Goal: Transaction & Acquisition: Purchase product/service

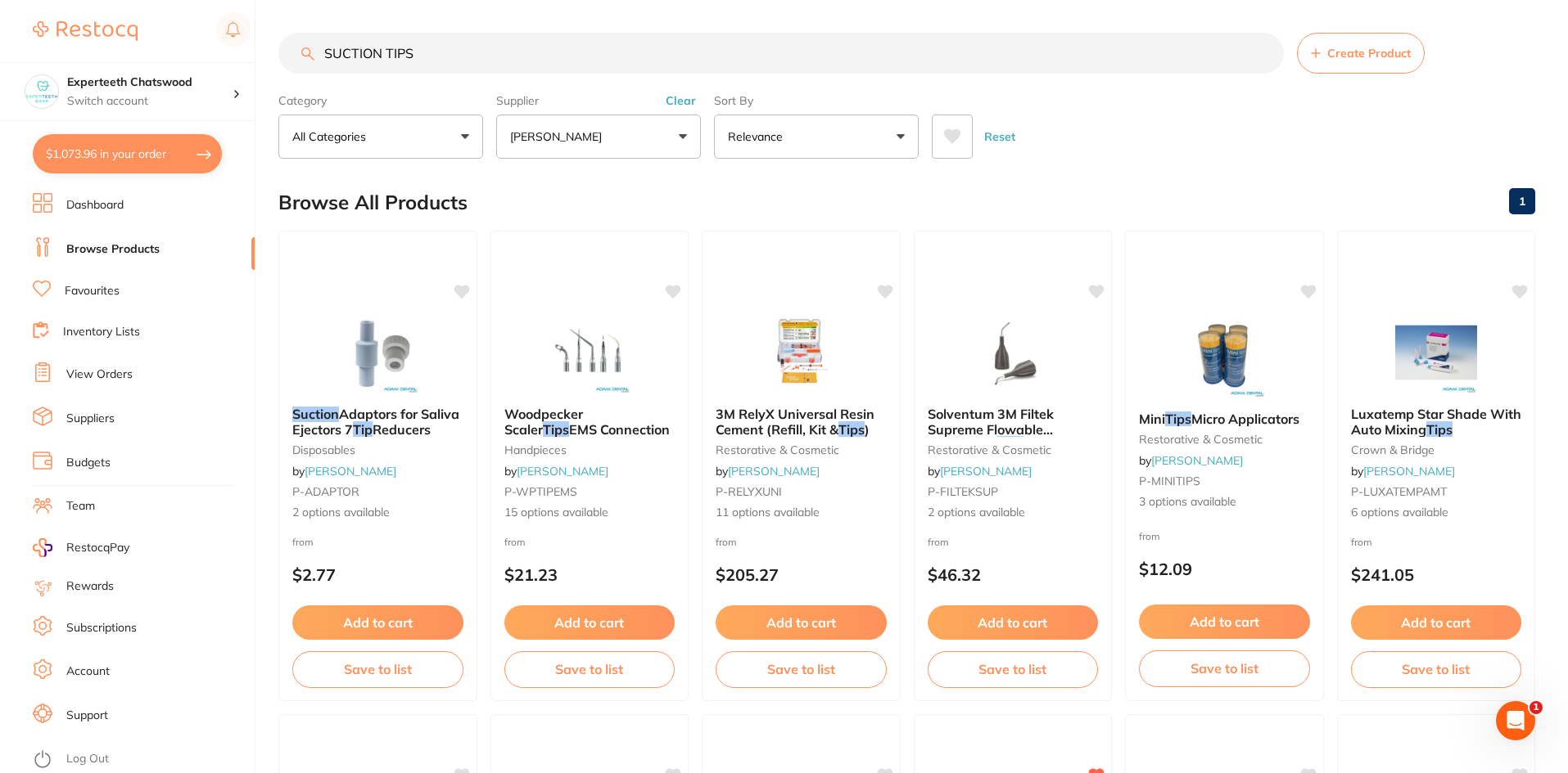
click at [137, 149] on button "$1,073.96 in your order" at bounding box center [127, 154] width 189 height 39
checkbox input "true"
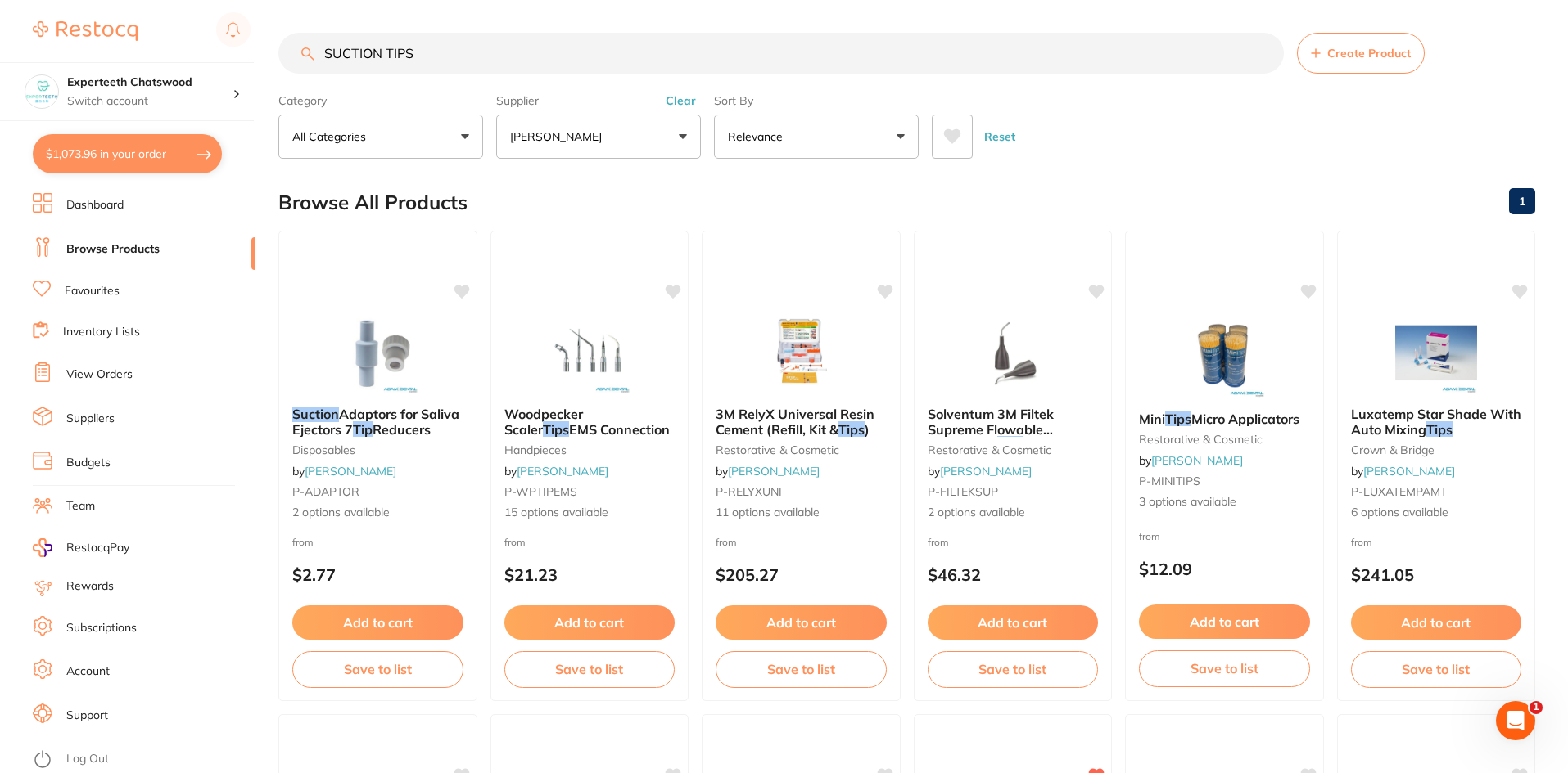
checkbox input "true"
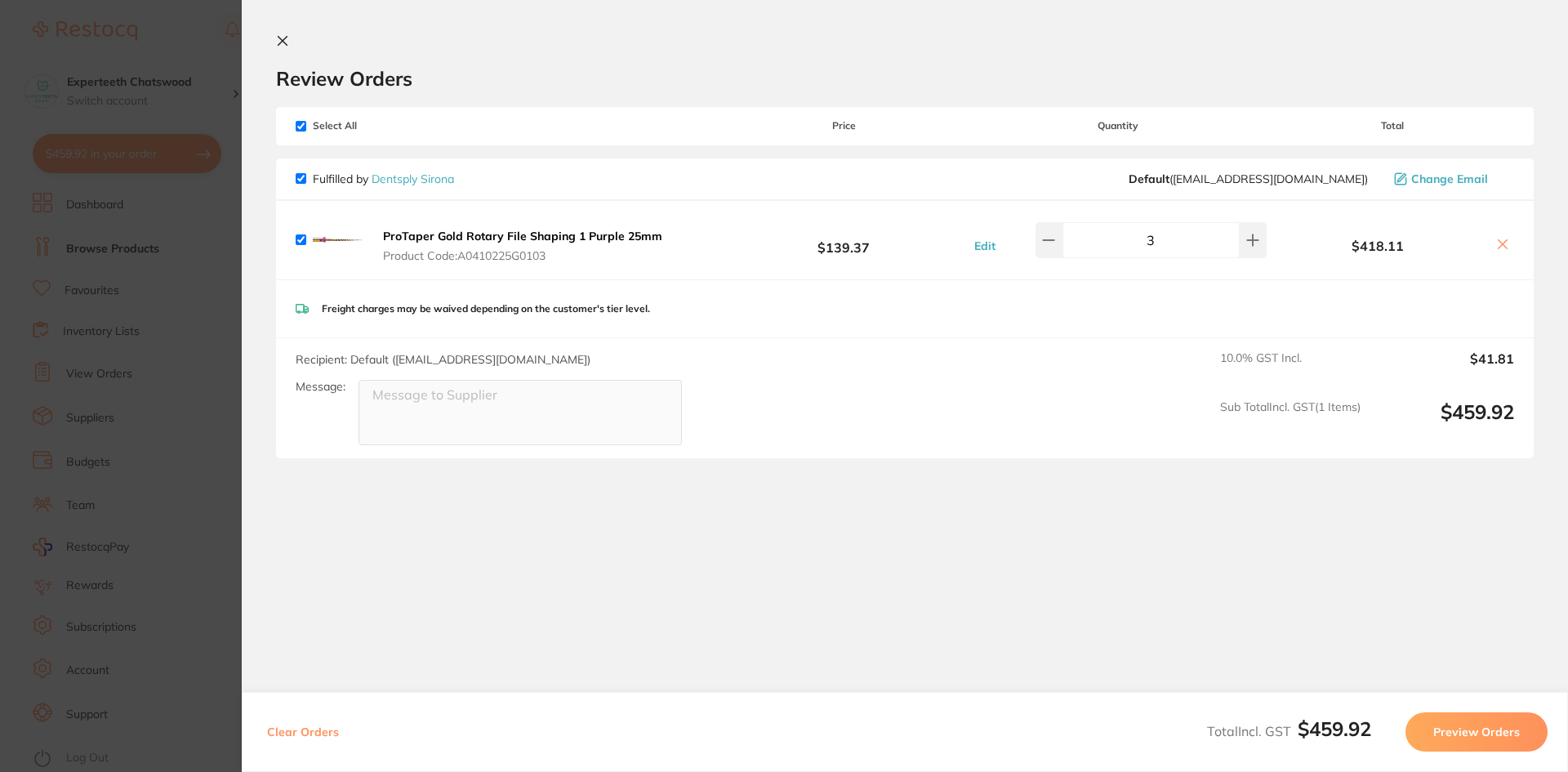
click at [277, 40] on icon at bounding box center [283, 41] width 13 height 13
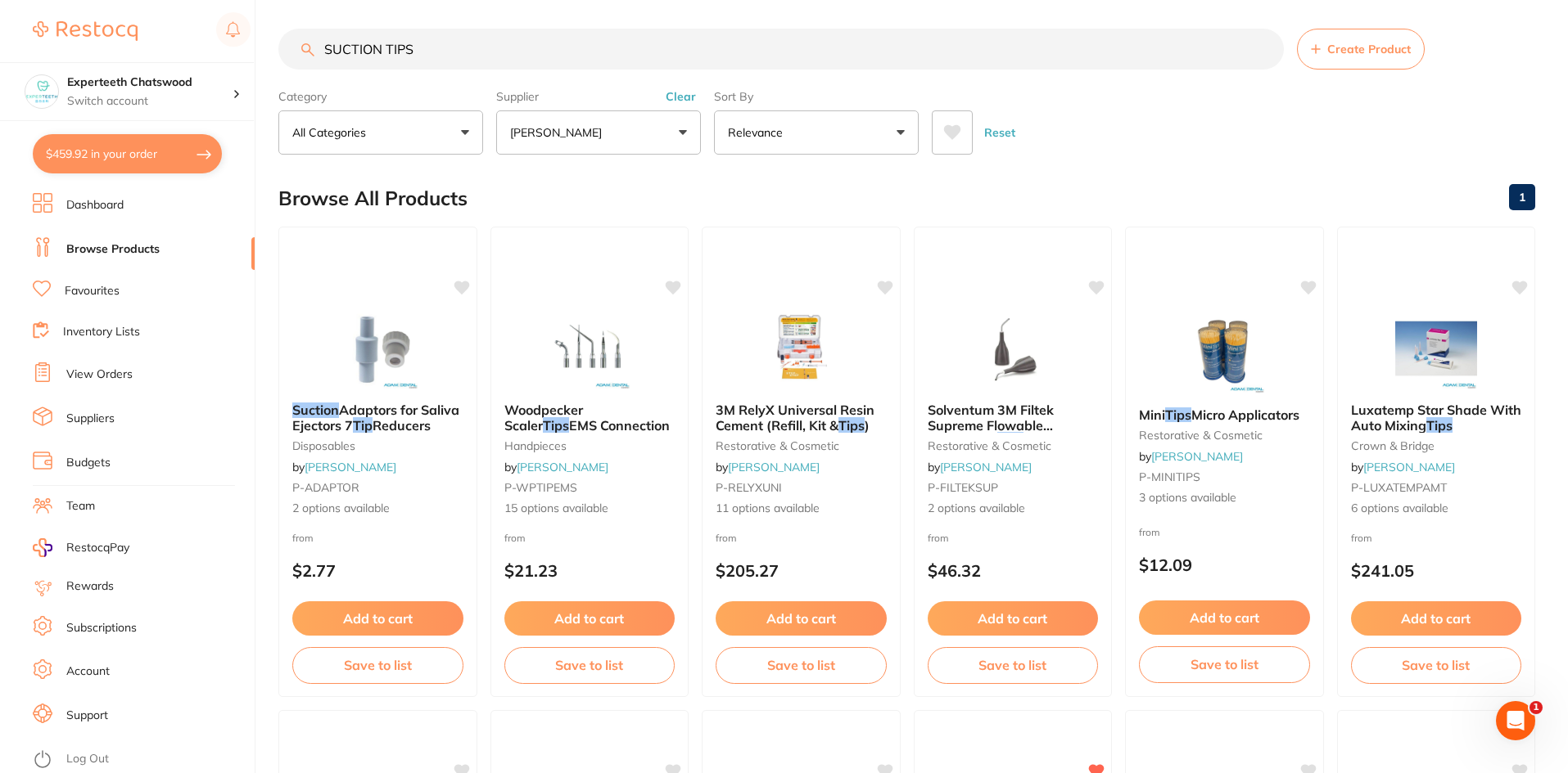
click at [444, 49] on input "SUCTION TIPS" at bounding box center [781, 49] width 1005 height 41
click at [458, 59] on input "SUCTION TIPS" at bounding box center [781, 49] width 1005 height 41
type input "S"
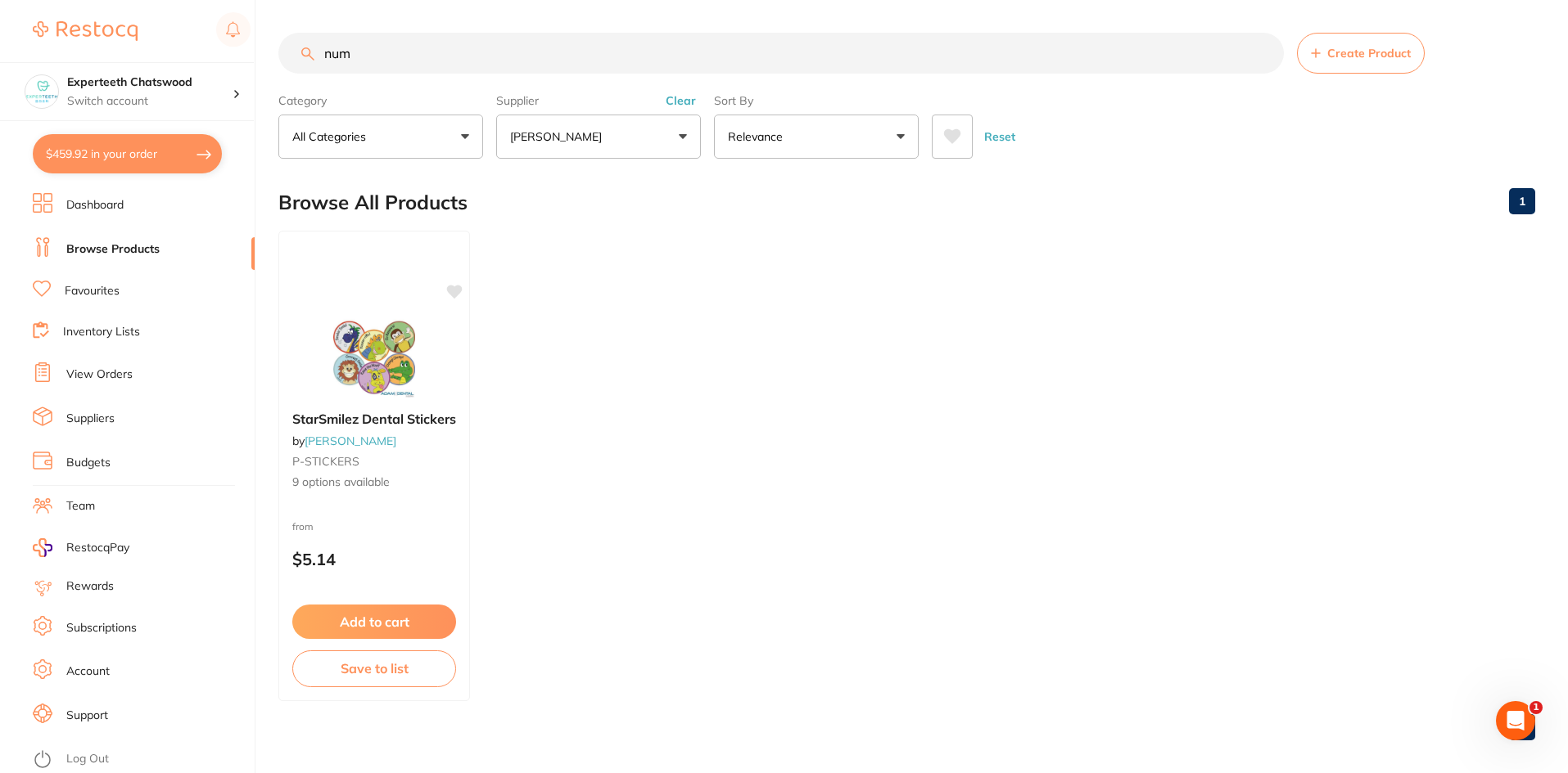
scroll to position [0, 0]
type input "num"
click at [82, 197] on link "Dashboard" at bounding box center [94, 205] width 58 height 16
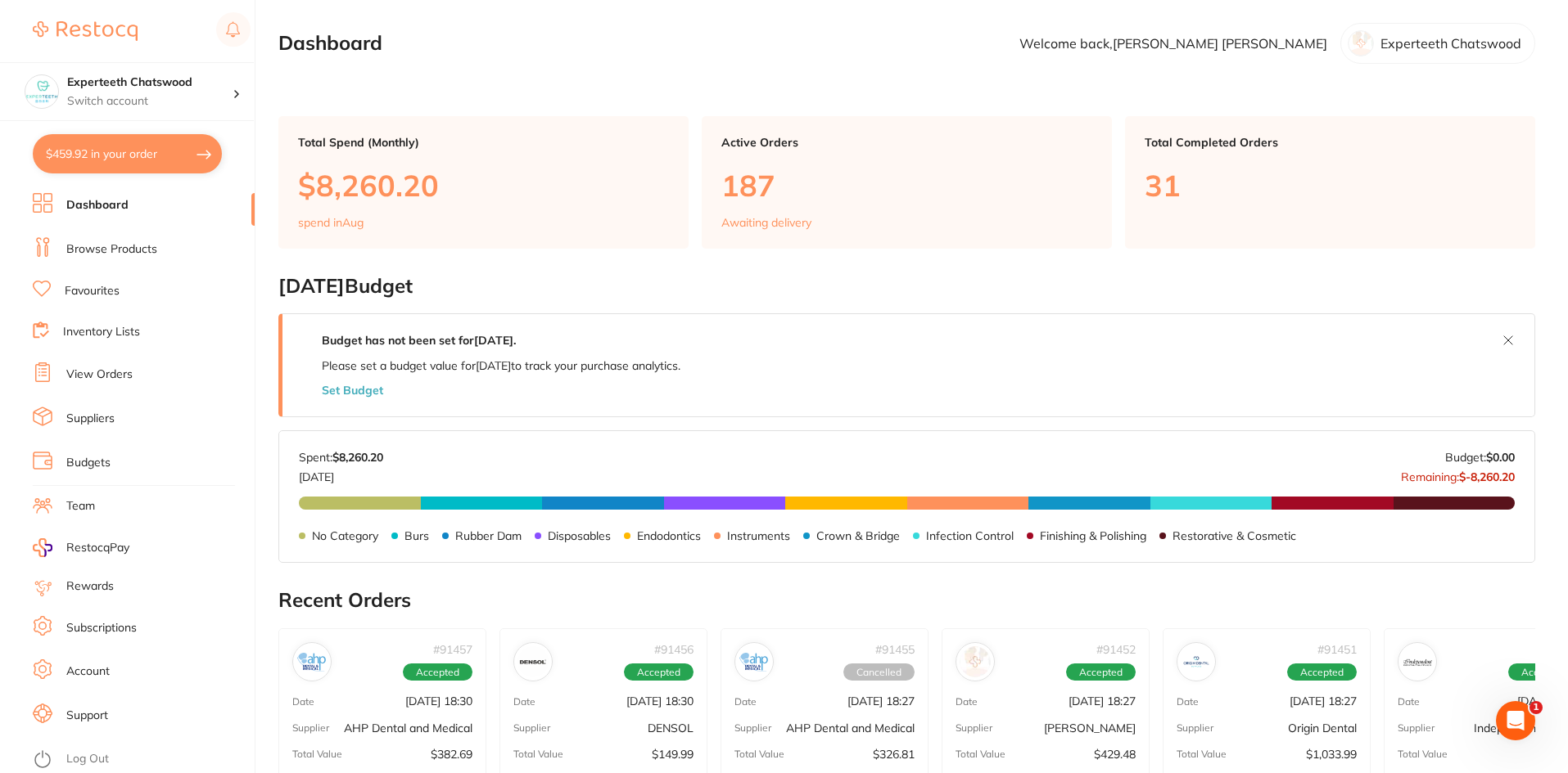
click at [115, 245] on link "Browse Products" at bounding box center [111, 250] width 91 height 16
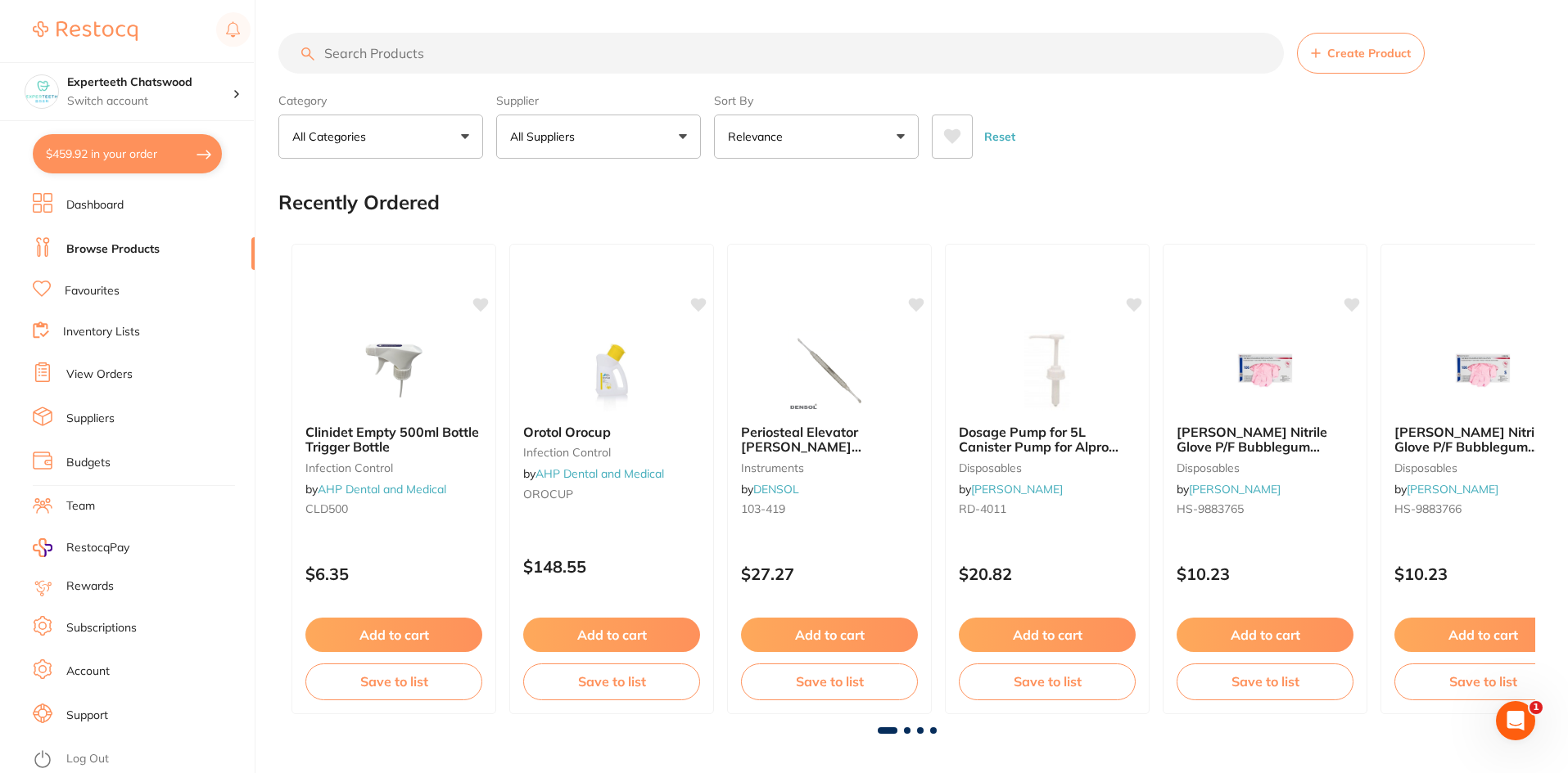
click at [397, 55] on input "search" at bounding box center [781, 53] width 1005 height 41
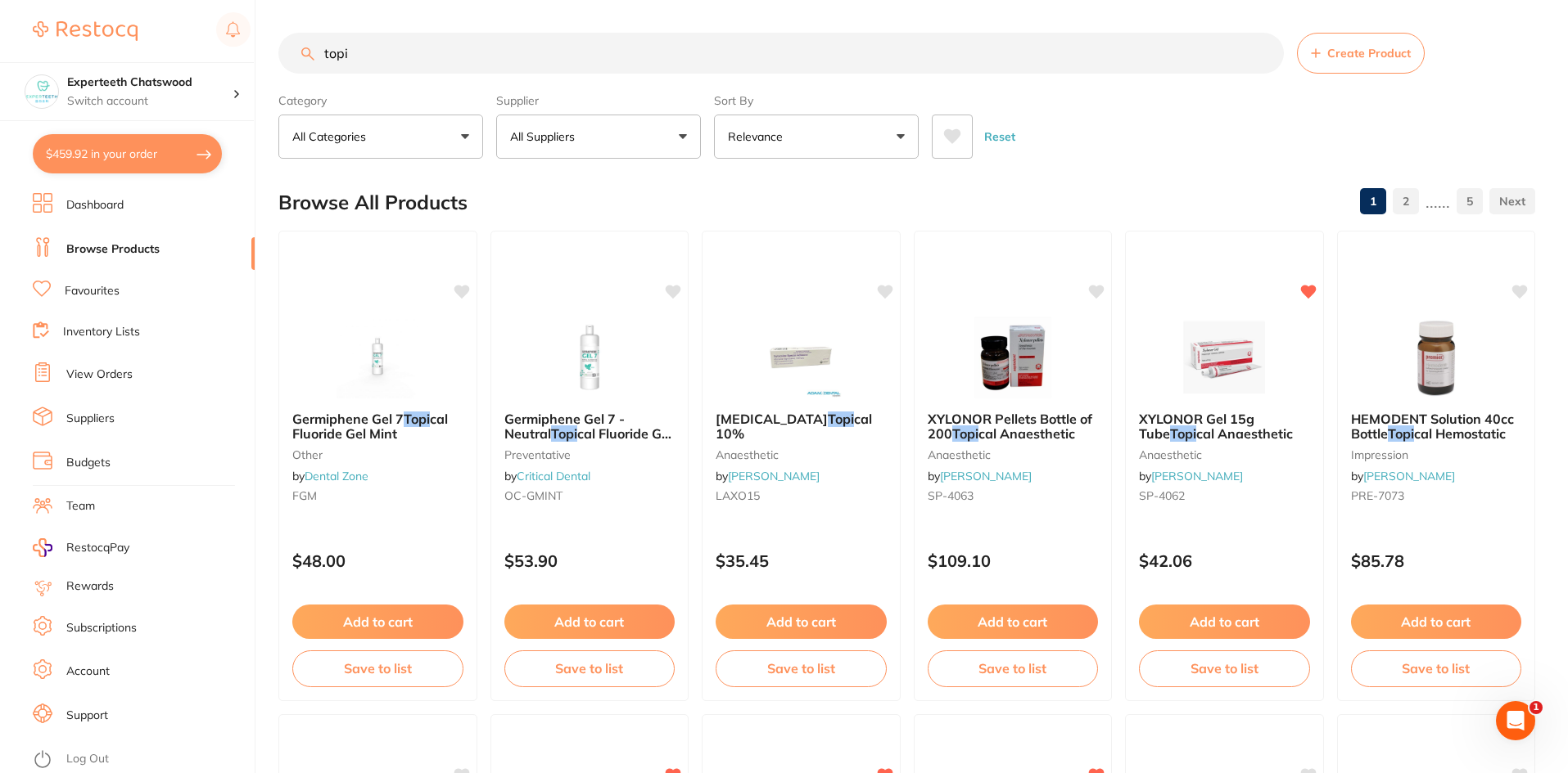
type input "topi"
click at [85, 291] on link "Favourites" at bounding box center [93, 291] width 55 height 16
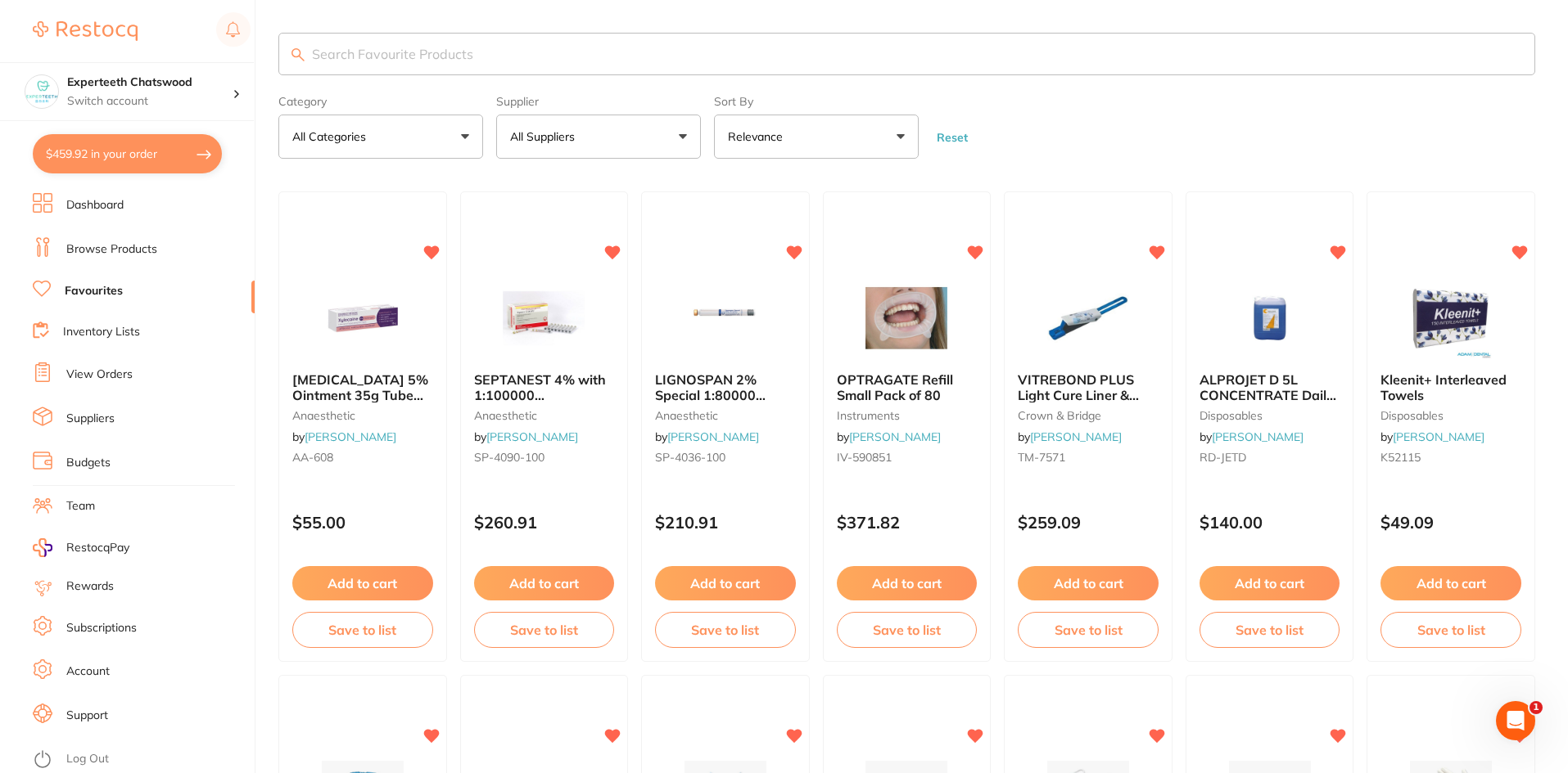
click at [396, 585] on button "Add to cart" at bounding box center [363, 583] width 141 height 35
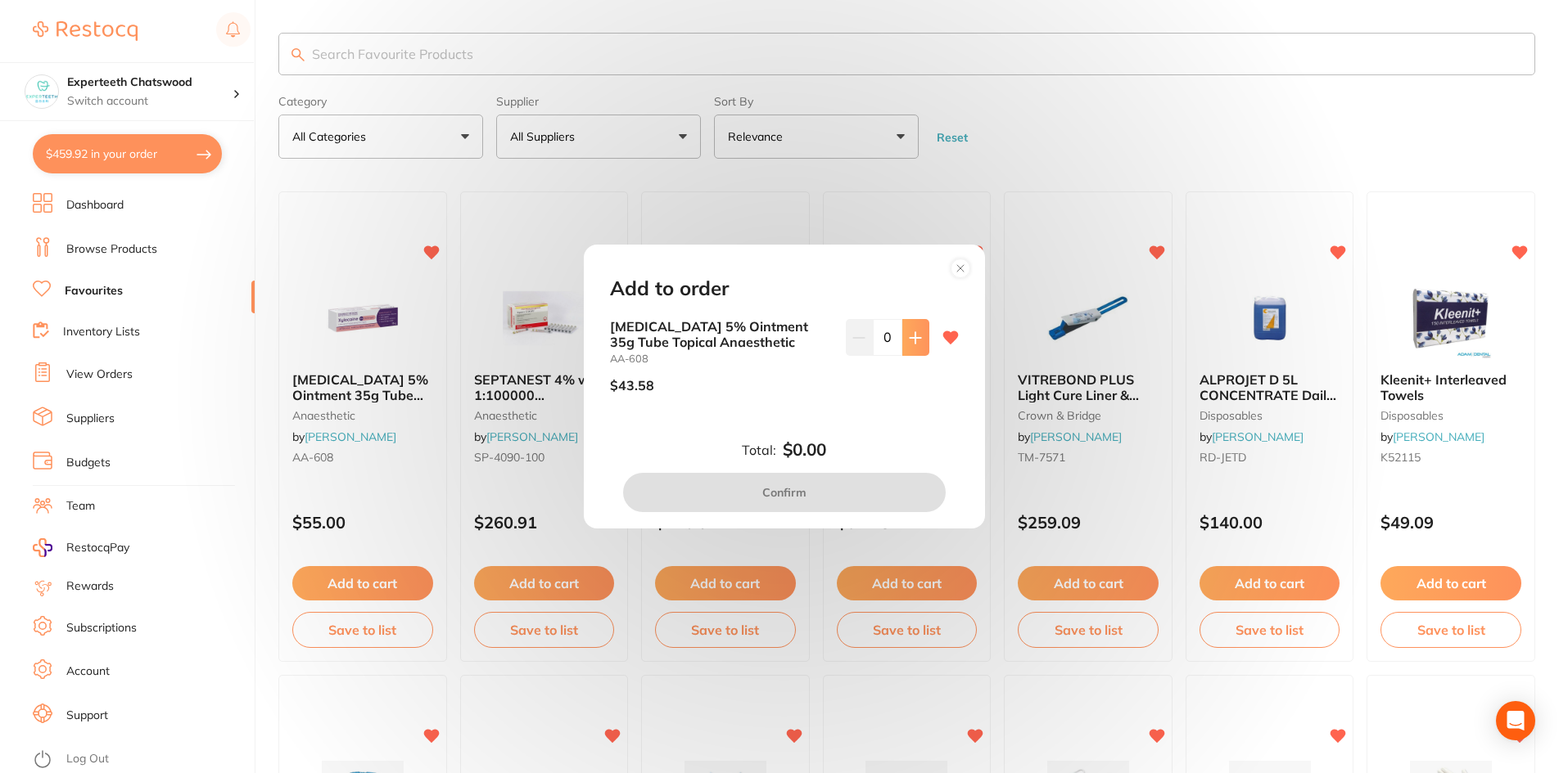
click at [909, 344] on button at bounding box center [915, 336] width 27 height 36
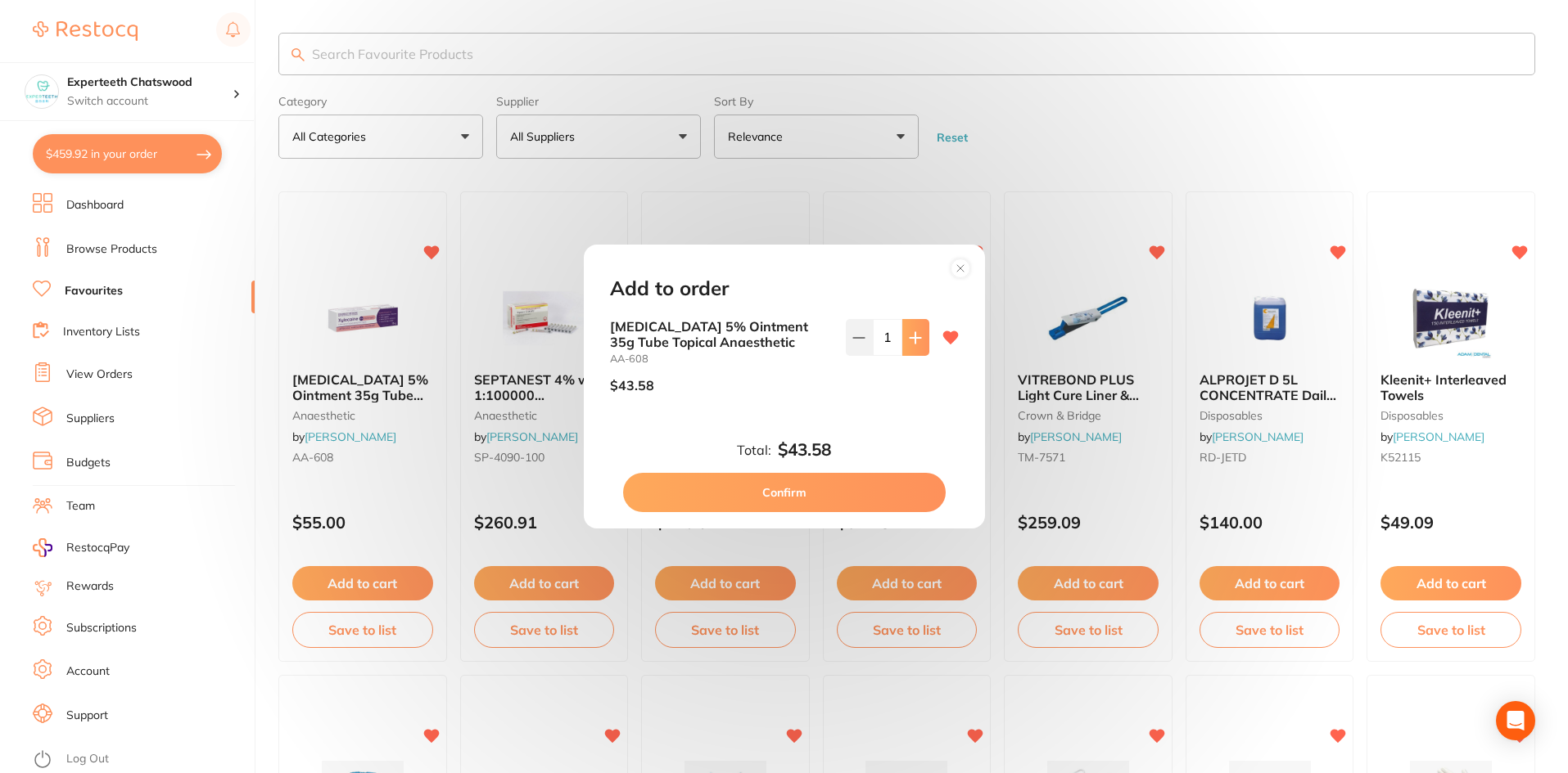
click at [909, 344] on button at bounding box center [915, 336] width 27 height 36
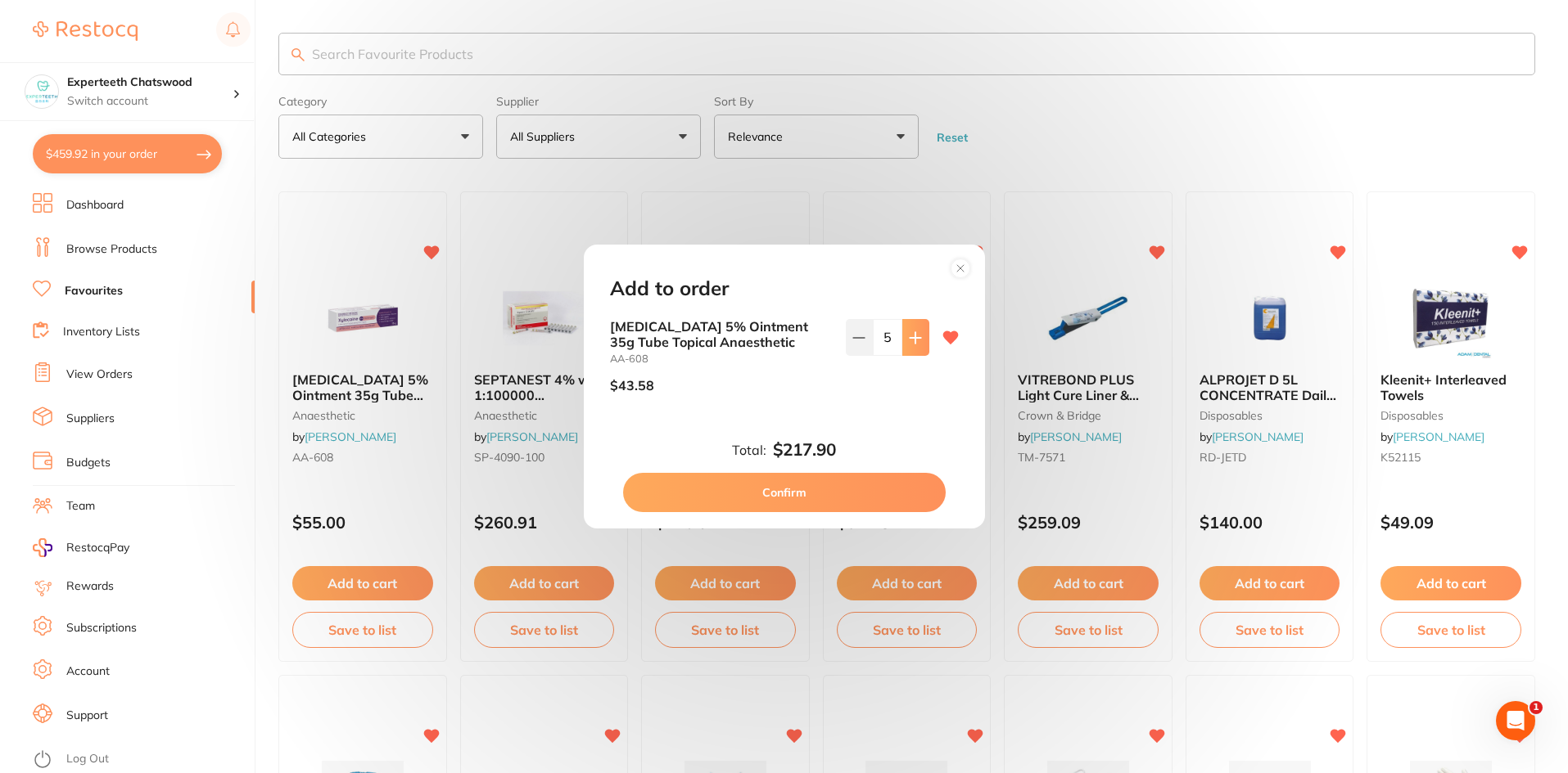
type input "6"
click at [809, 495] on button "Confirm" at bounding box center [784, 492] width 323 height 39
checkbox input "false"
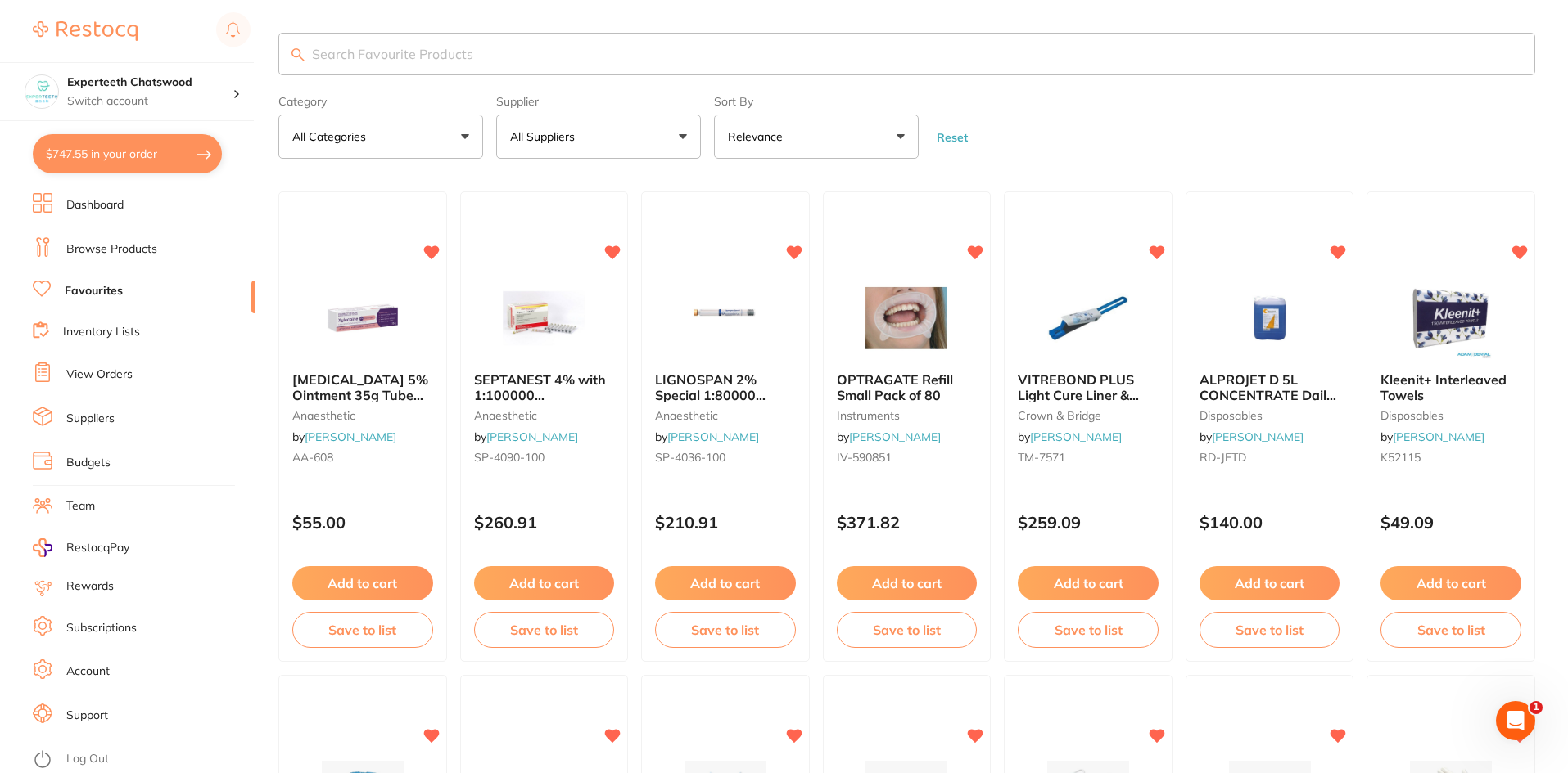
click at [545, 578] on button "Add to cart" at bounding box center [544, 583] width 141 height 35
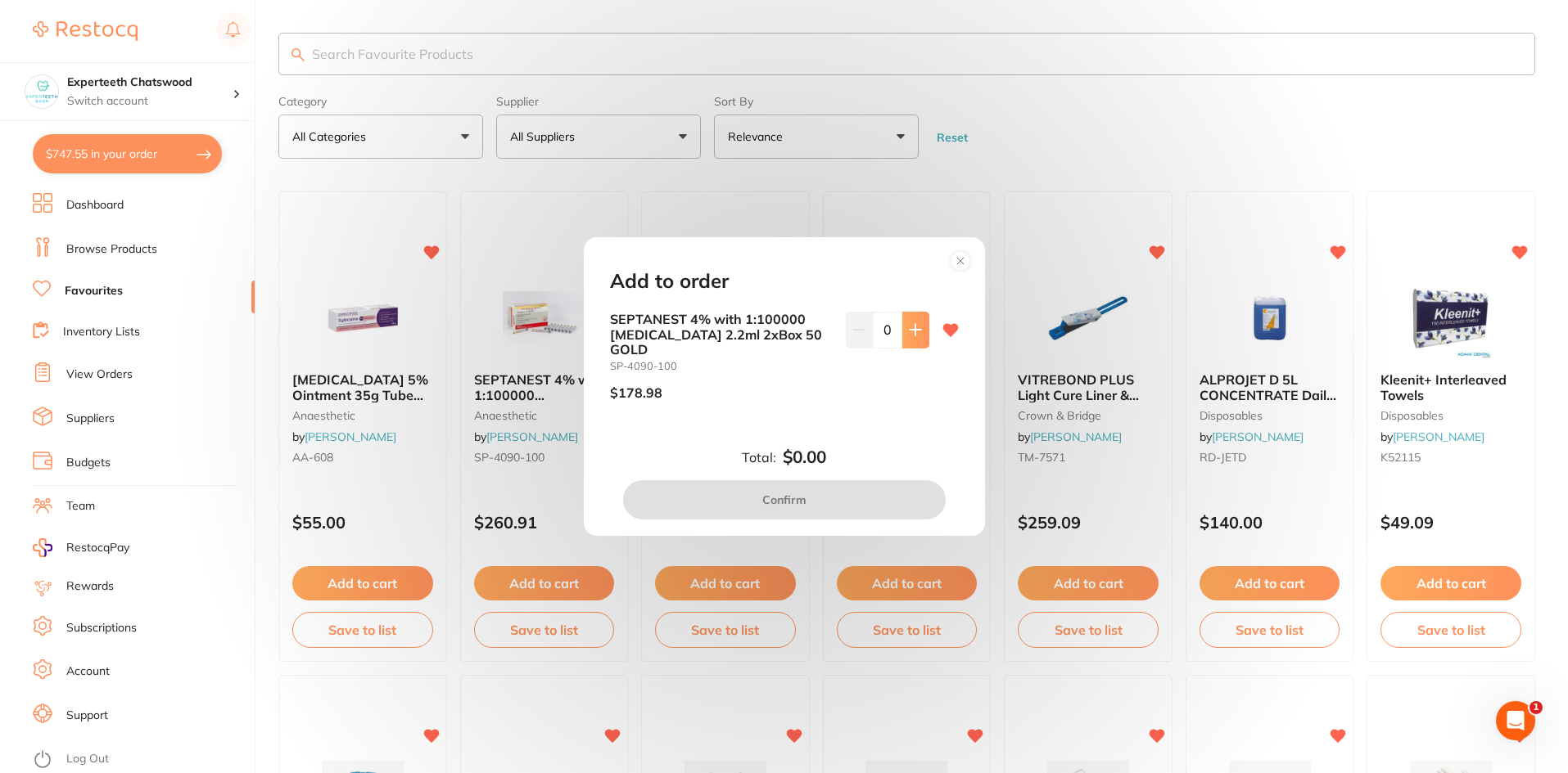
click at [916, 334] on icon at bounding box center [916, 330] width 13 height 13
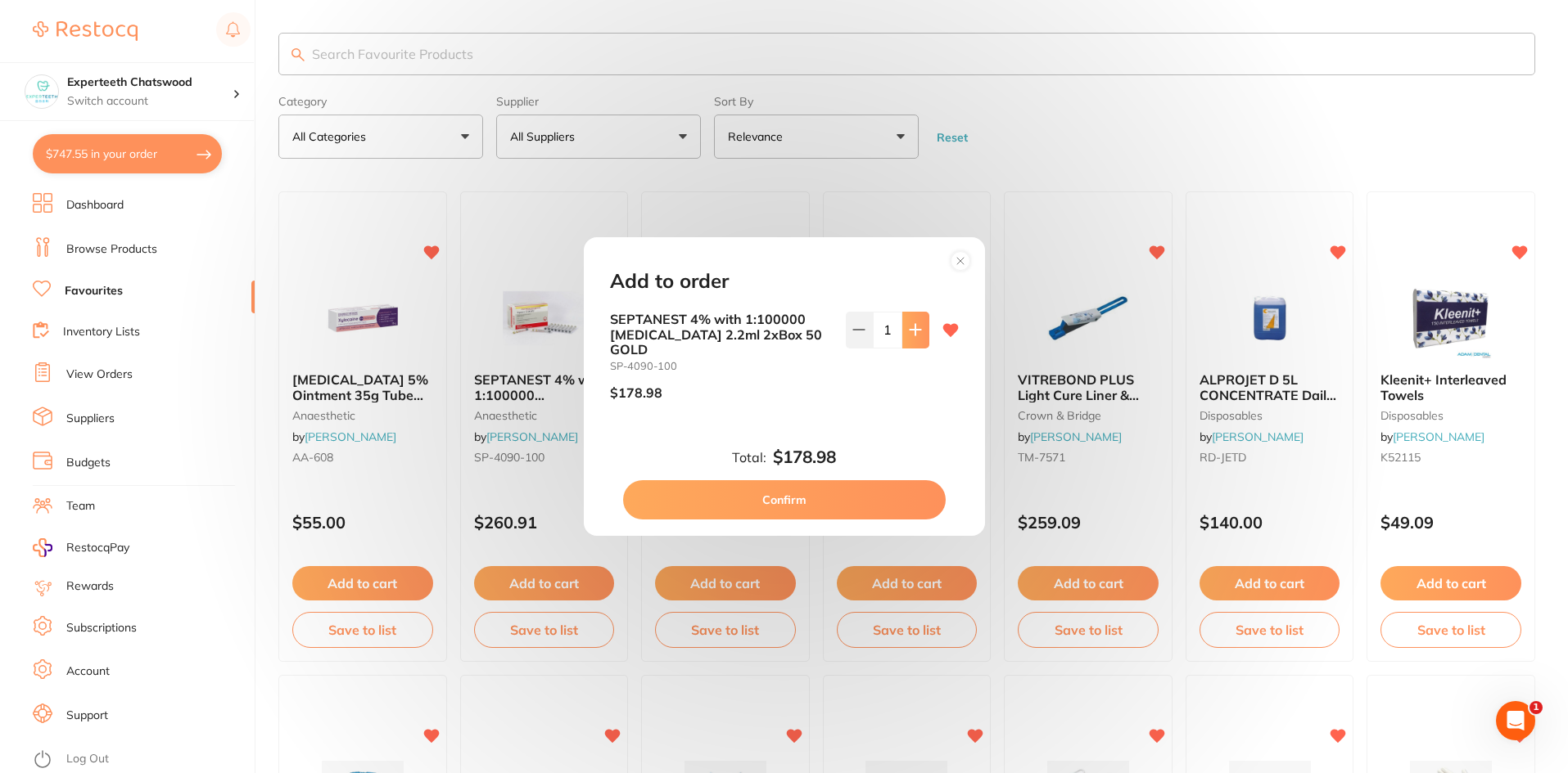
click at [915, 334] on icon at bounding box center [916, 330] width 13 height 13
type input "2"
click at [815, 487] on button "Confirm" at bounding box center [784, 499] width 323 height 39
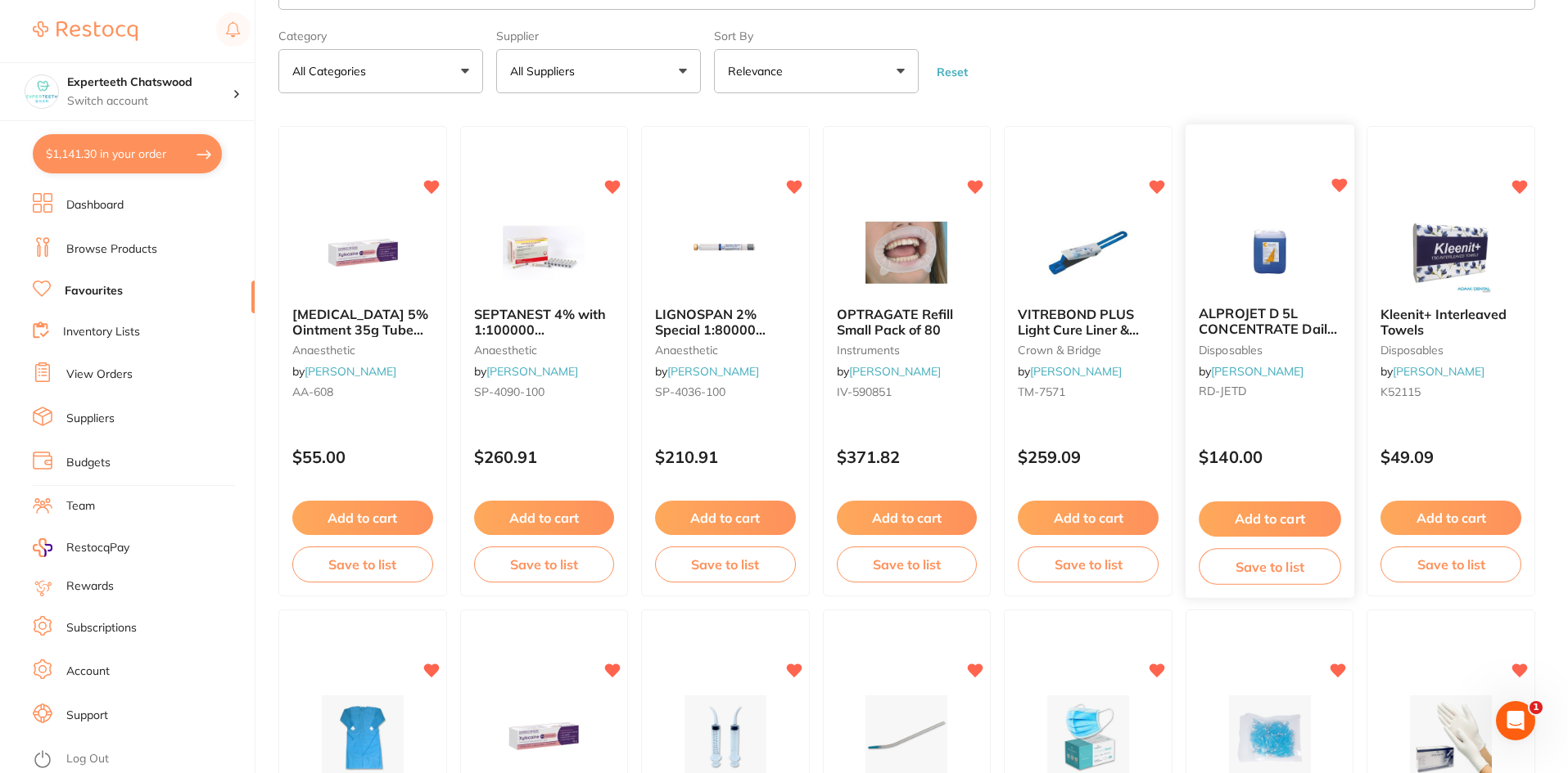
scroll to position [164, 0]
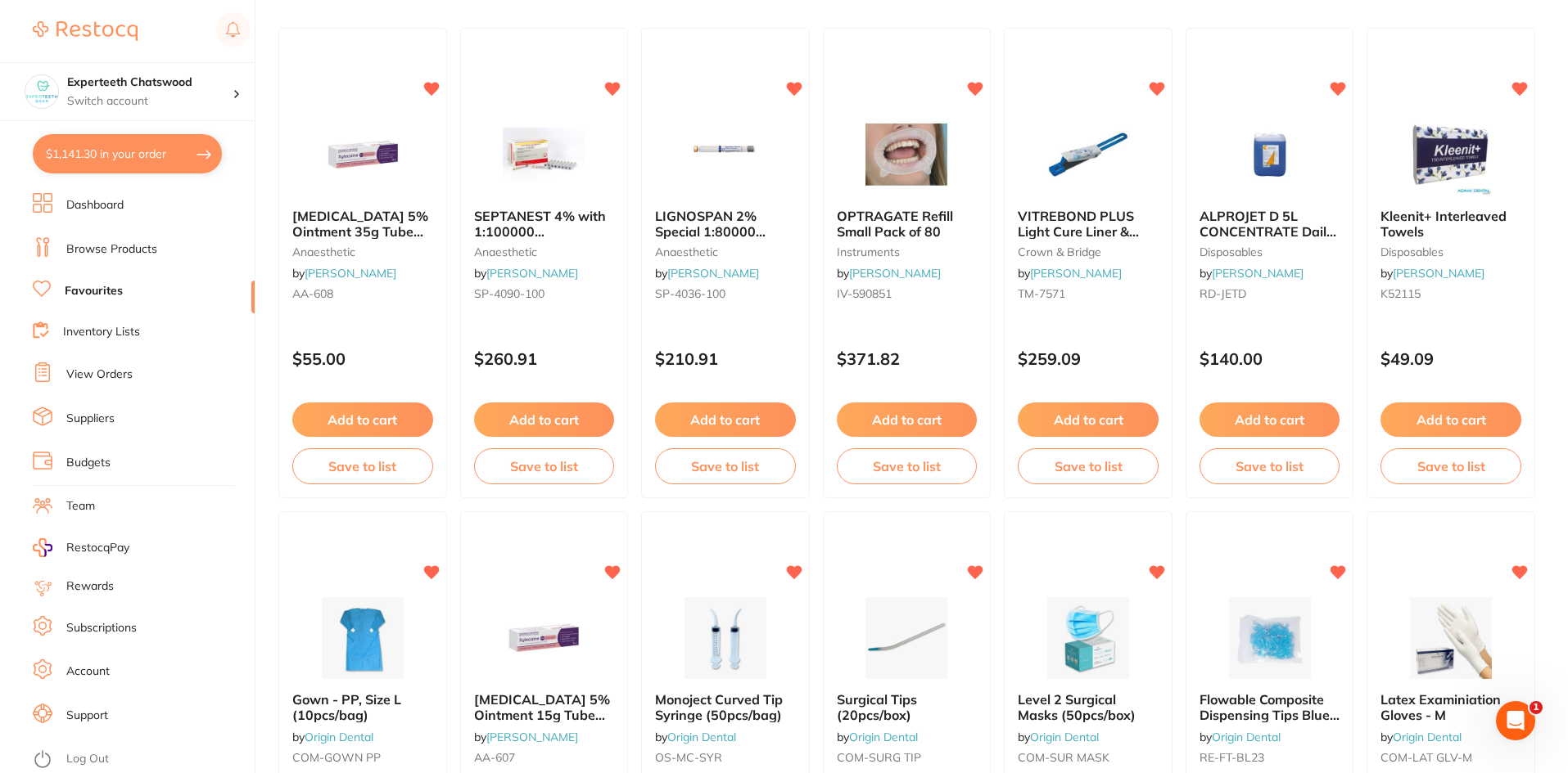
click at [97, 168] on button "$1,141.30 in your order" at bounding box center [127, 154] width 189 height 39
checkbox input "true"
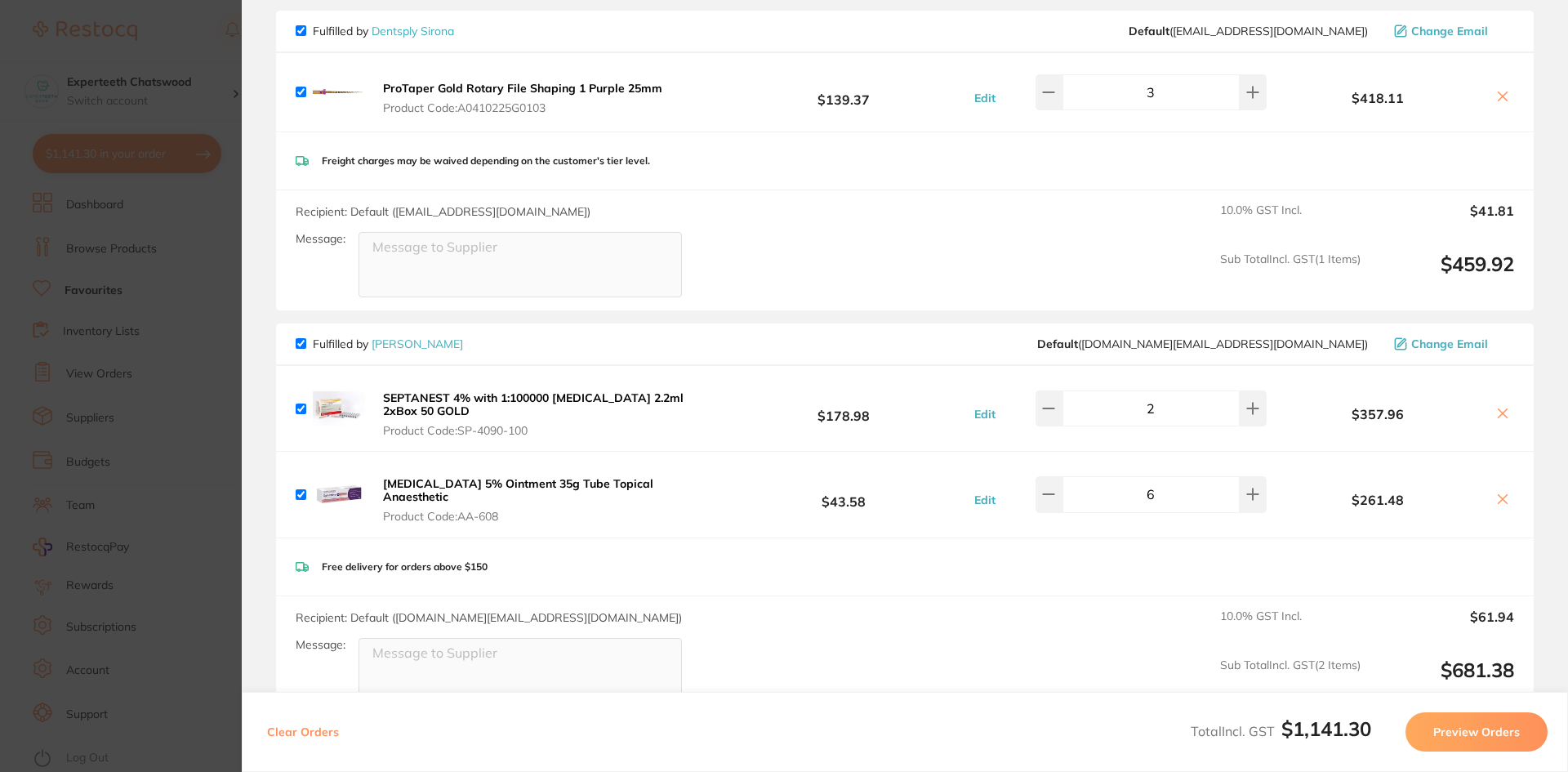
scroll to position [245, 0]
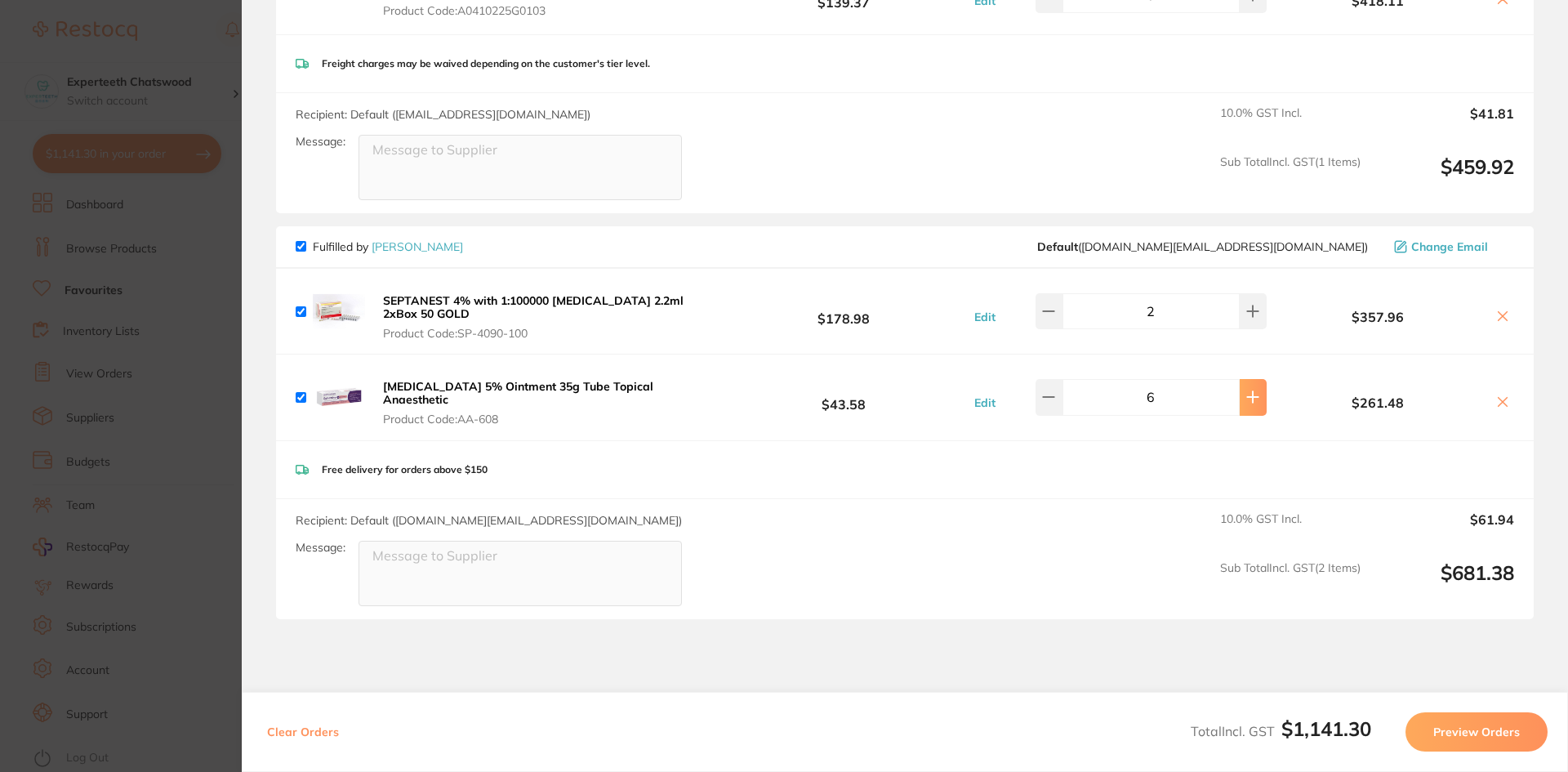
click at [1249, 394] on icon at bounding box center [1253, 398] width 11 height 11
click at [1253, 387] on button at bounding box center [1253, 396] width 27 height 36
type input "8"
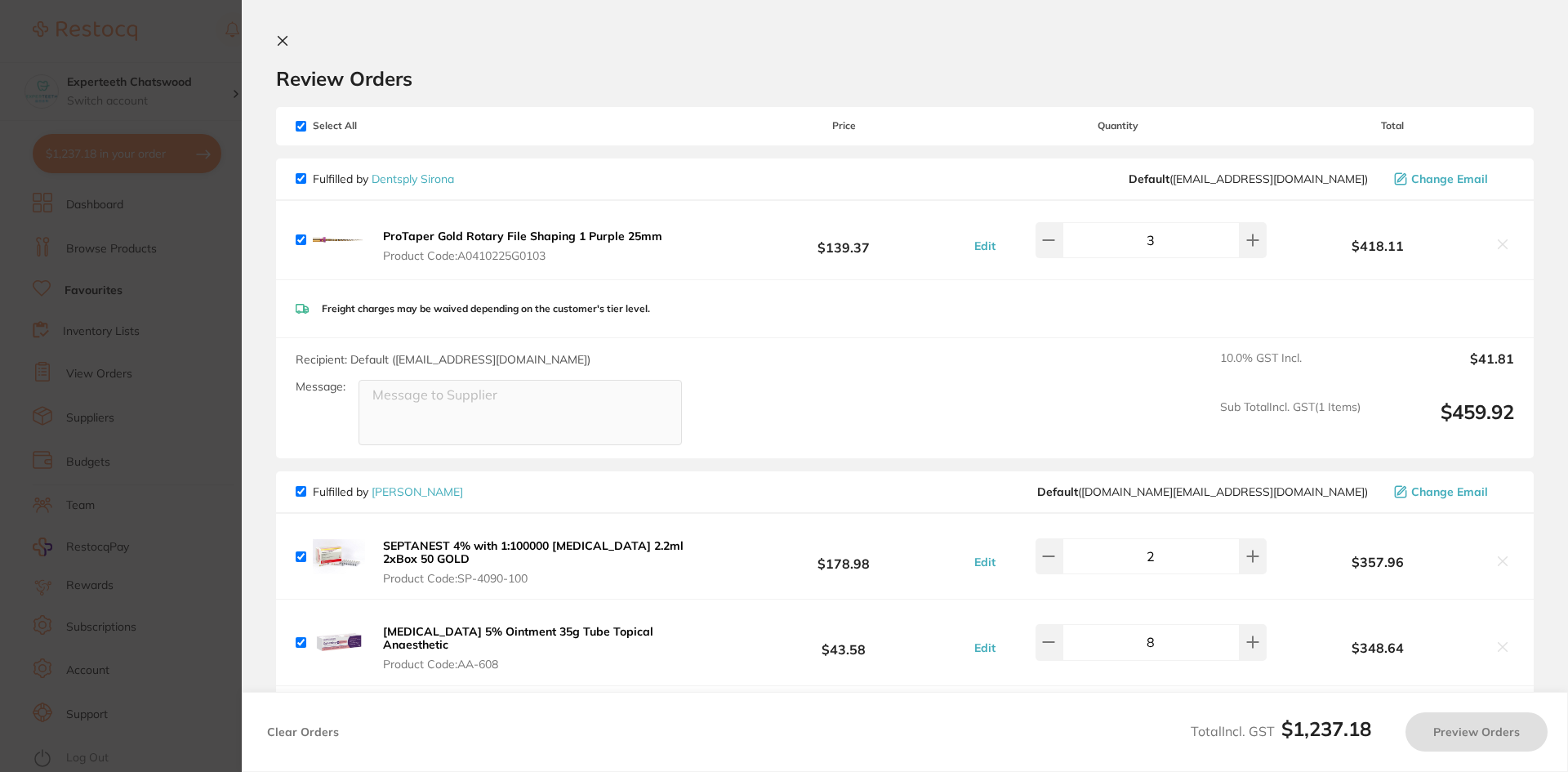
click at [281, 42] on icon at bounding box center [283, 41] width 9 height 9
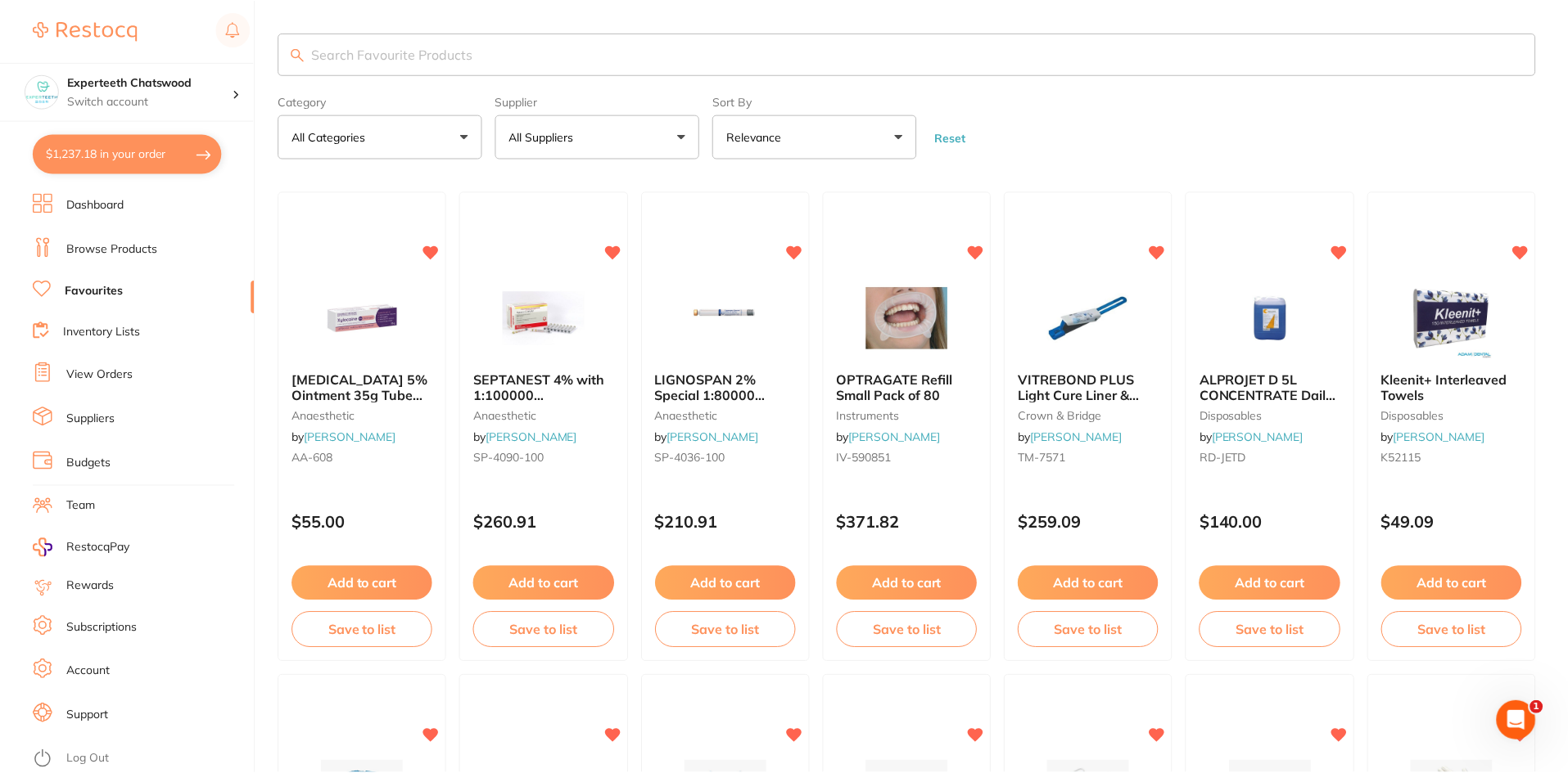
scroll to position [164, 0]
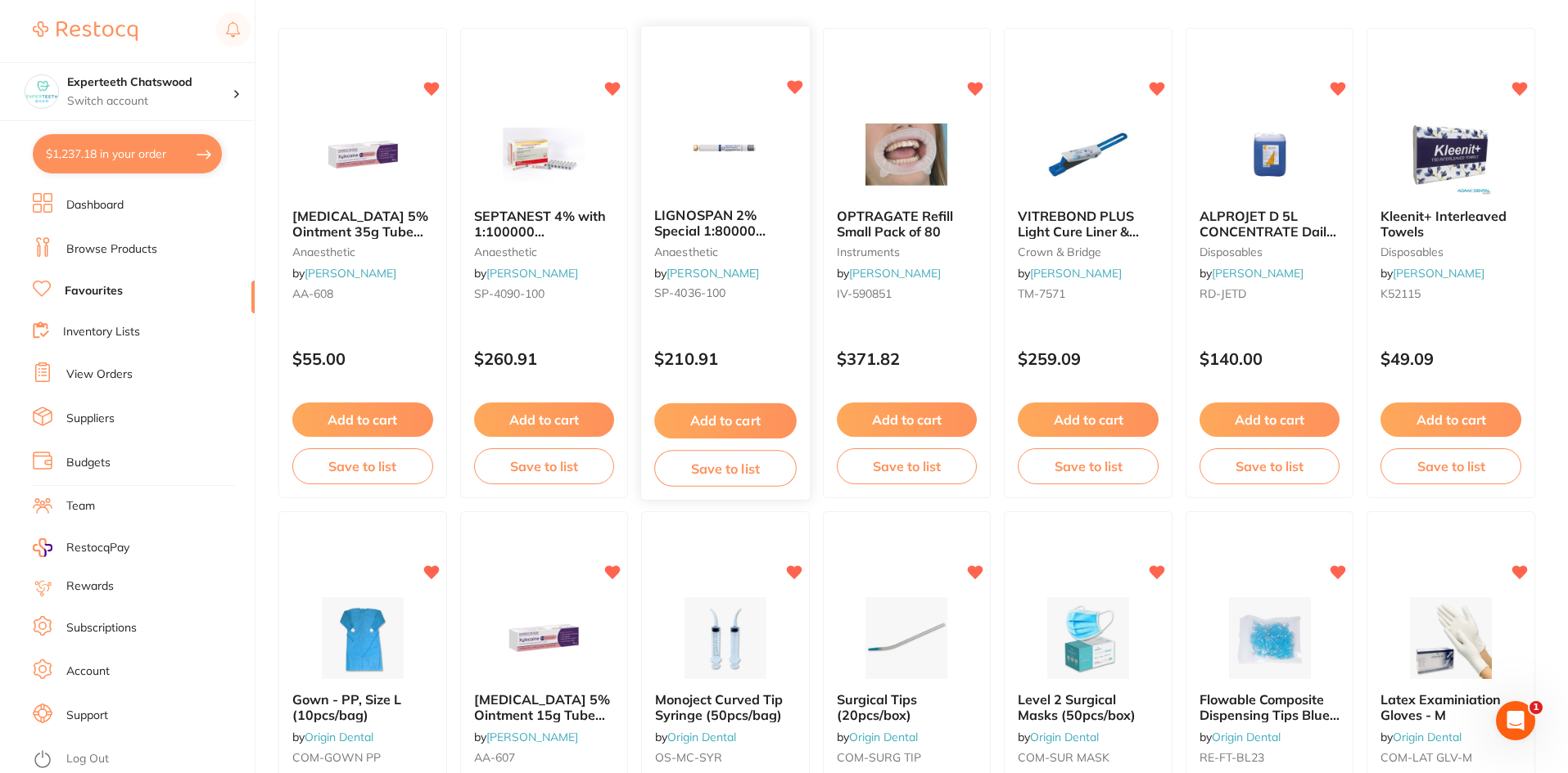
click at [729, 420] on button "Add to cart" at bounding box center [725, 420] width 142 height 35
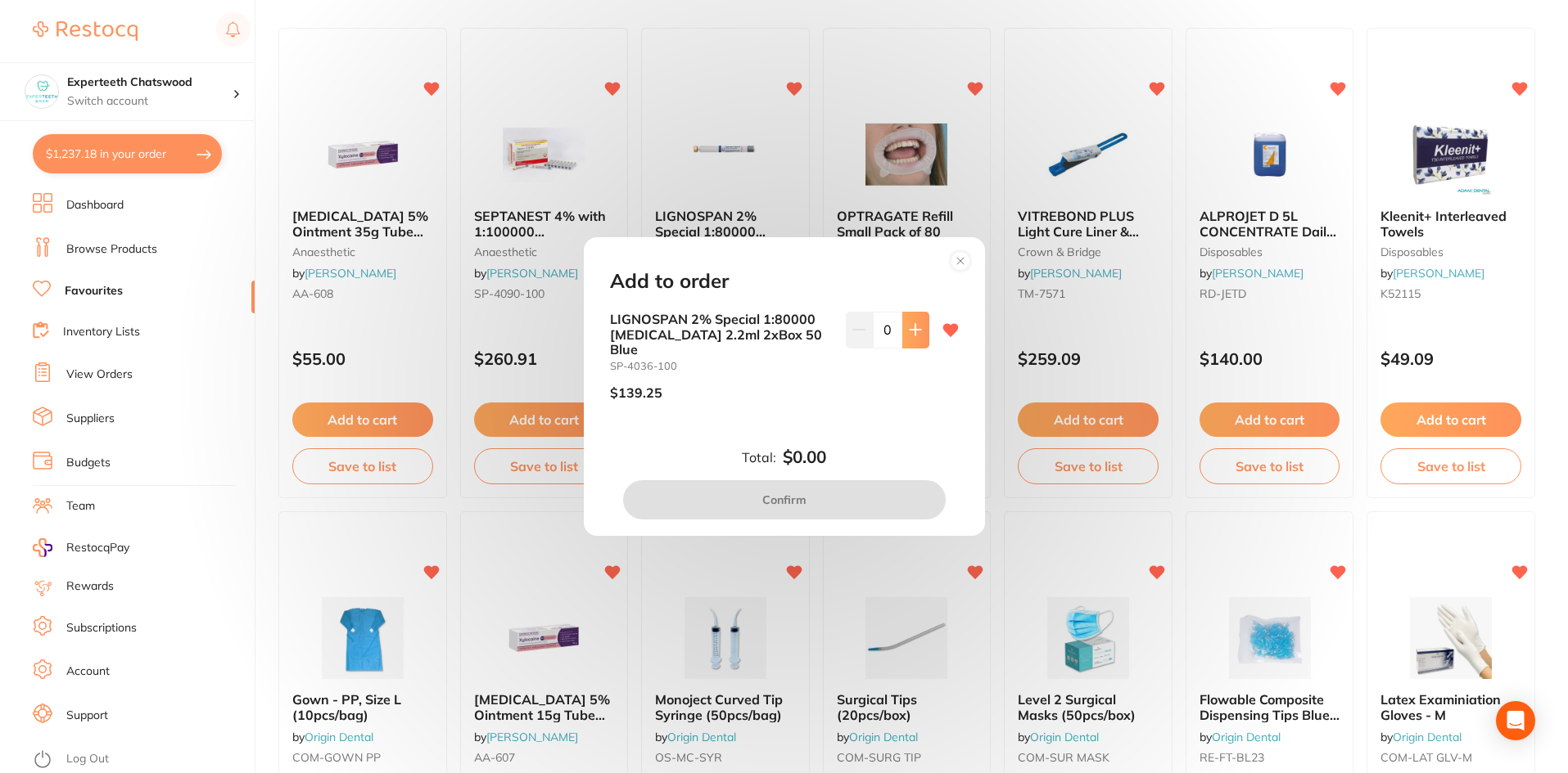
click at [906, 348] on button at bounding box center [915, 329] width 27 height 36
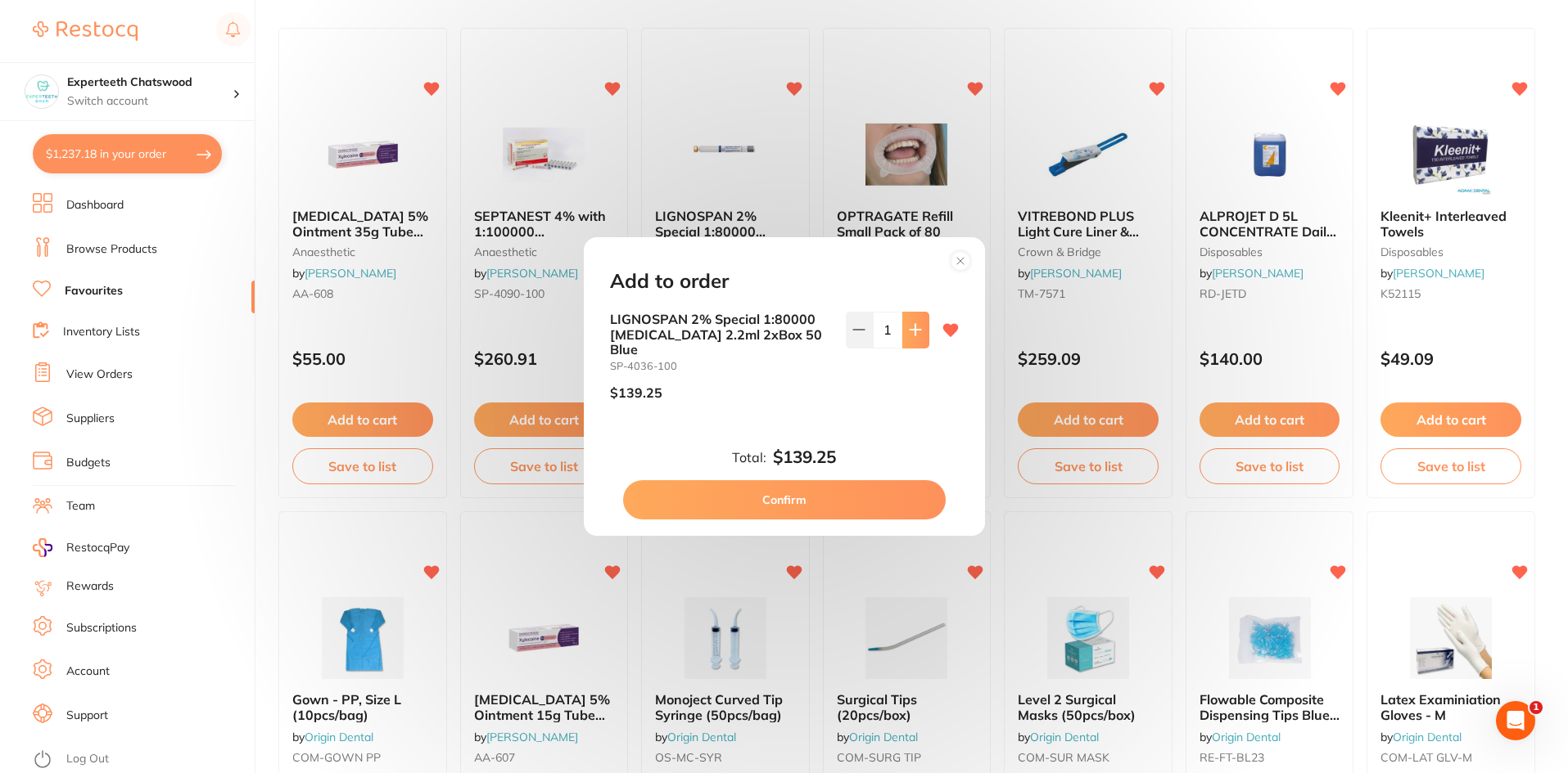
scroll to position [0, 0]
drag, startPoint x: 908, startPoint y: 335, endPoint x: 878, endPoint y: 432, distance: 101.5
click at [909, 336] on icon at bounding box center [916, 330] width 13 height 13
click at [854, 336] on icon at bounding box center [859, 330] width 13 height 13
click at [909, 336] on icon at bounding box center [916, 330] width 13 height 13
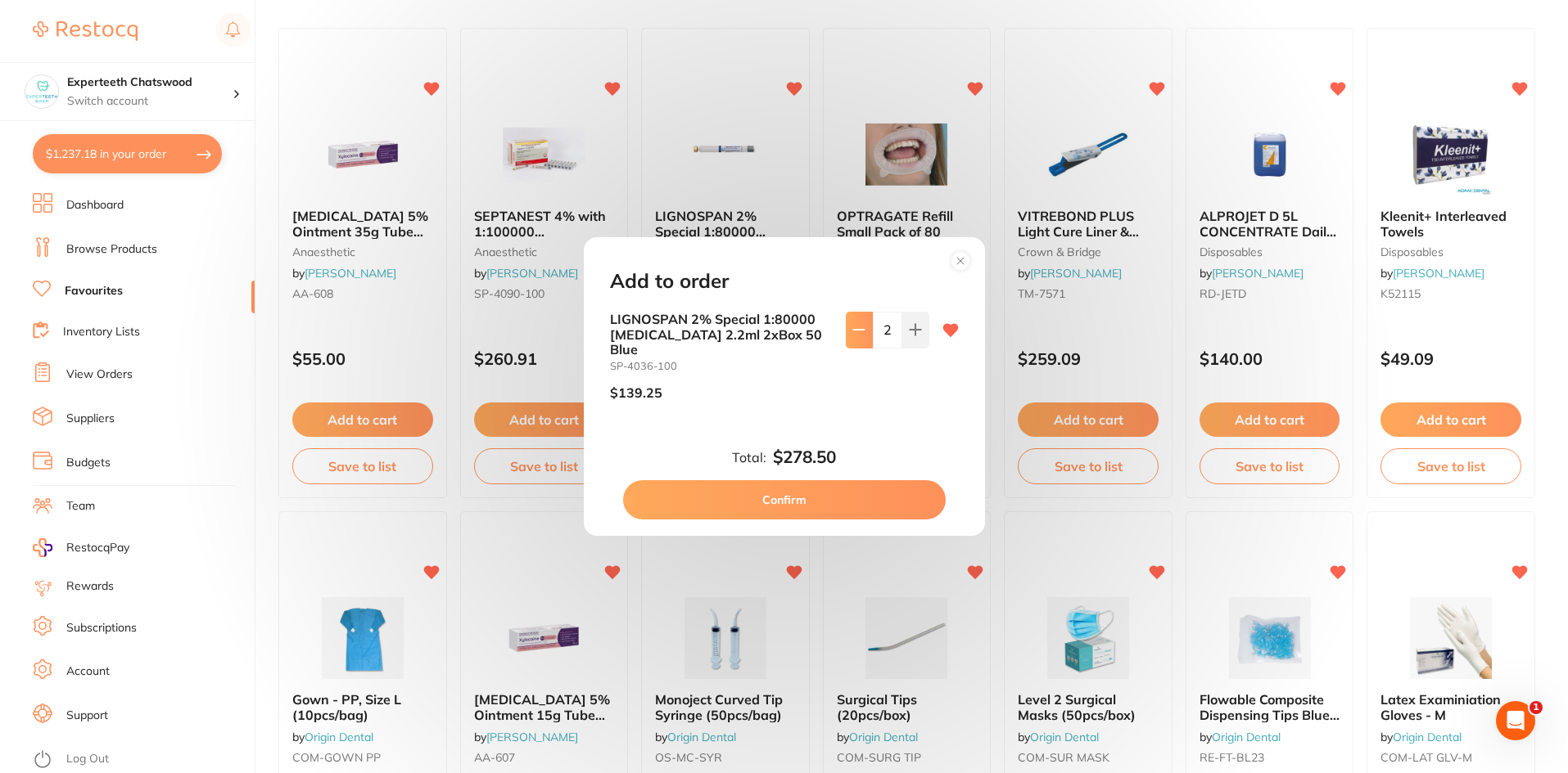
click at [847, 346] on button at bounding box center [859, 329] width 27 height 36
drag, startPoint x: 898, startPoint y: 339, endPoint x: 900, endPoint y: 362, distance: 23.1
click at [902, 342] on button at bounding box center [915, 329] width 27 height 36
type input "2"
click at [824, 490] on button "Confirm" at bounding box center [784, 499] width 323 height 39
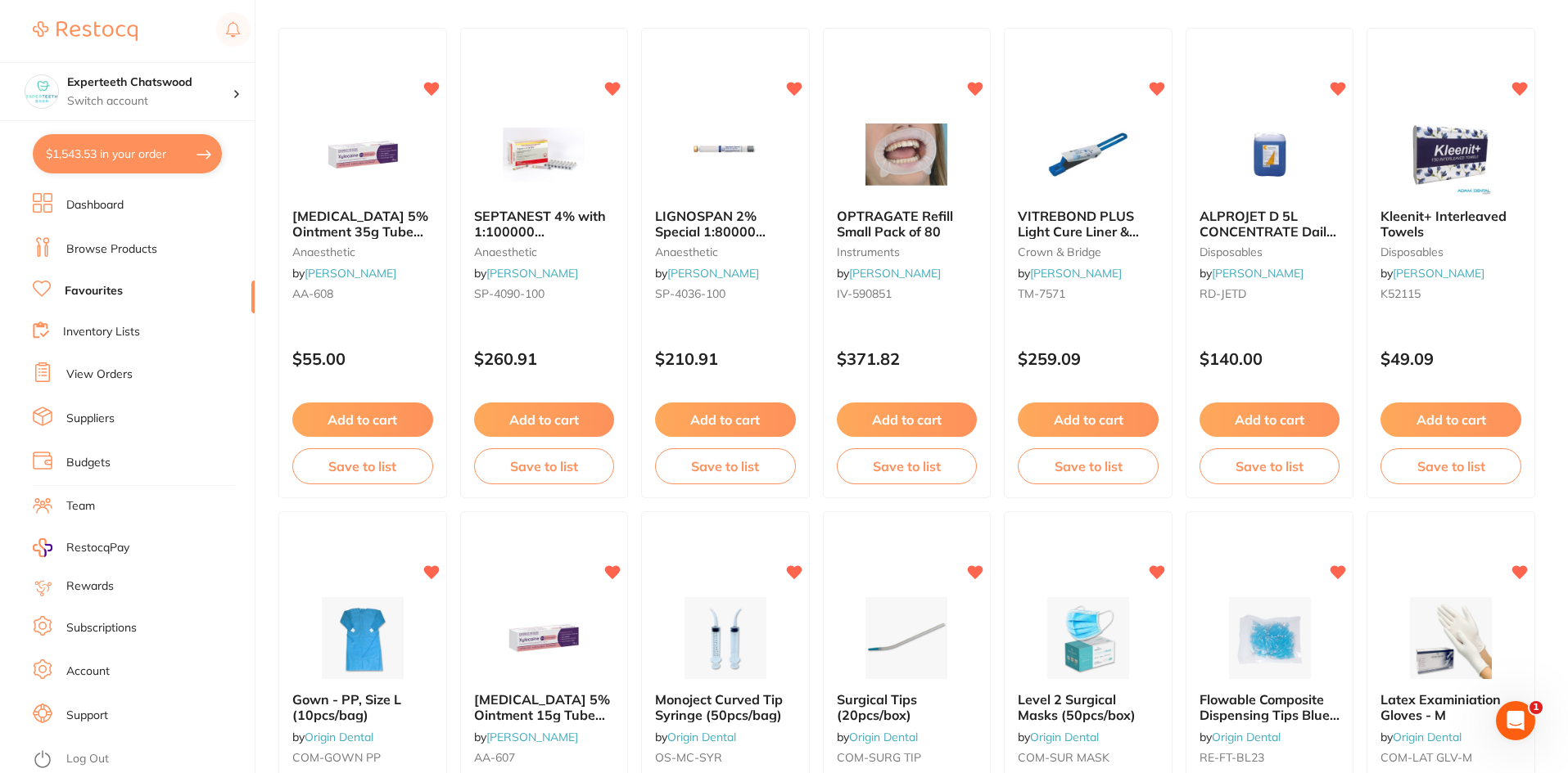
checkbox input "false"
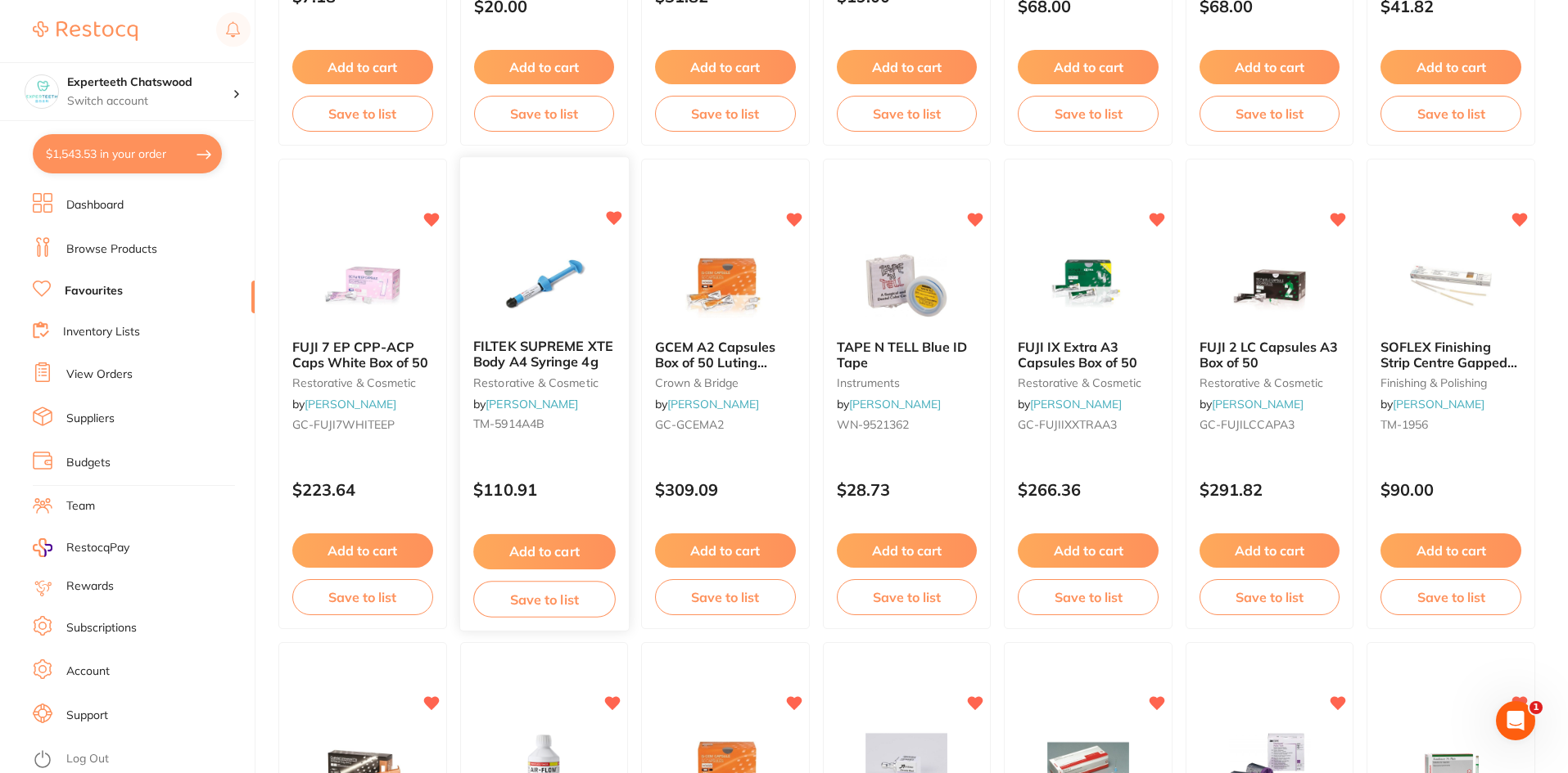
scroll to position [1554, 0]
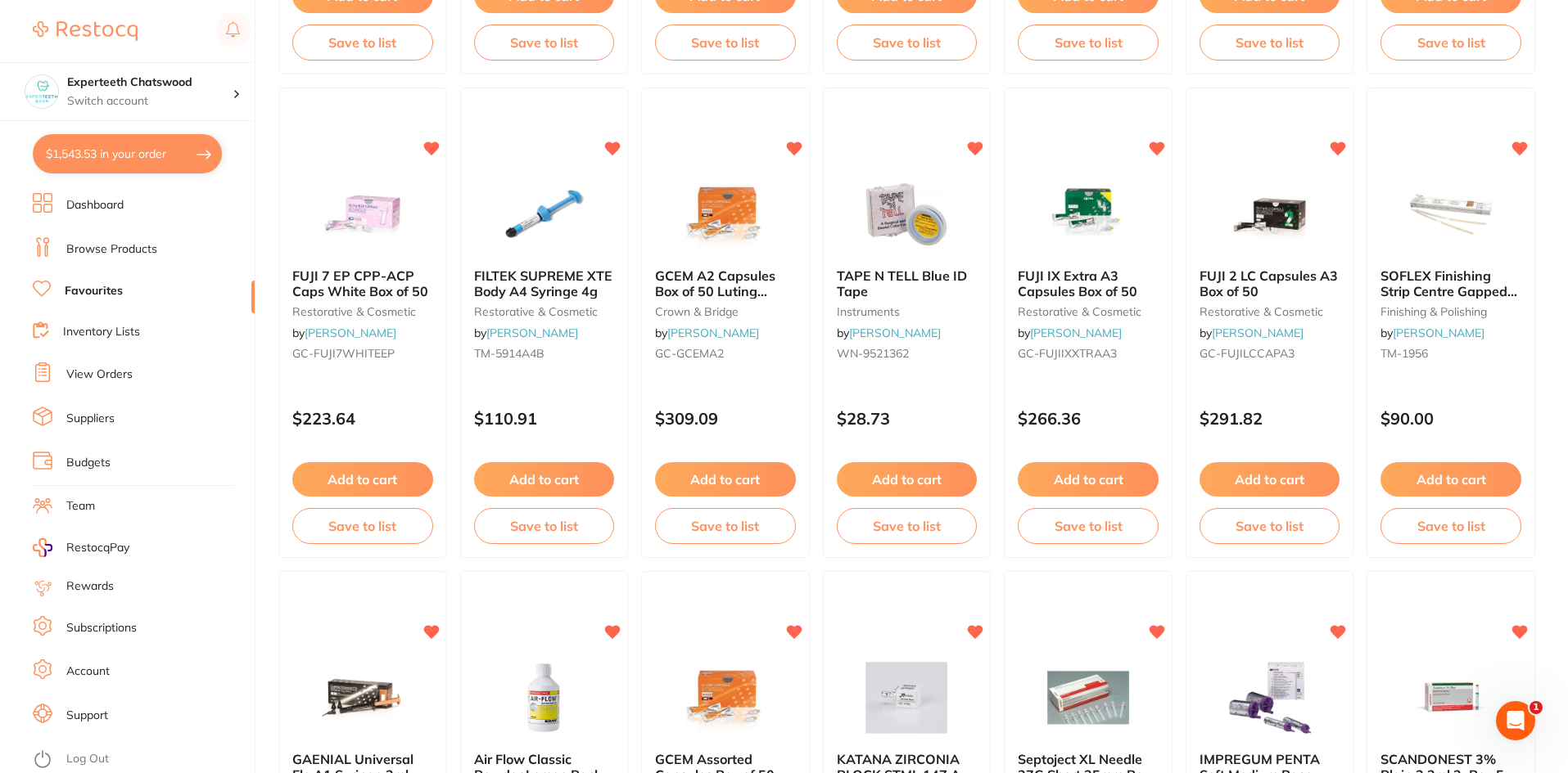
drag, startPoint x: 371, startPoint y: 483, endPoint x: 653, endPoint y: 416, distance: 289.8
click at [372, 484] on button "Add to cart" at bounding box center [363, 480] width 141 height 35
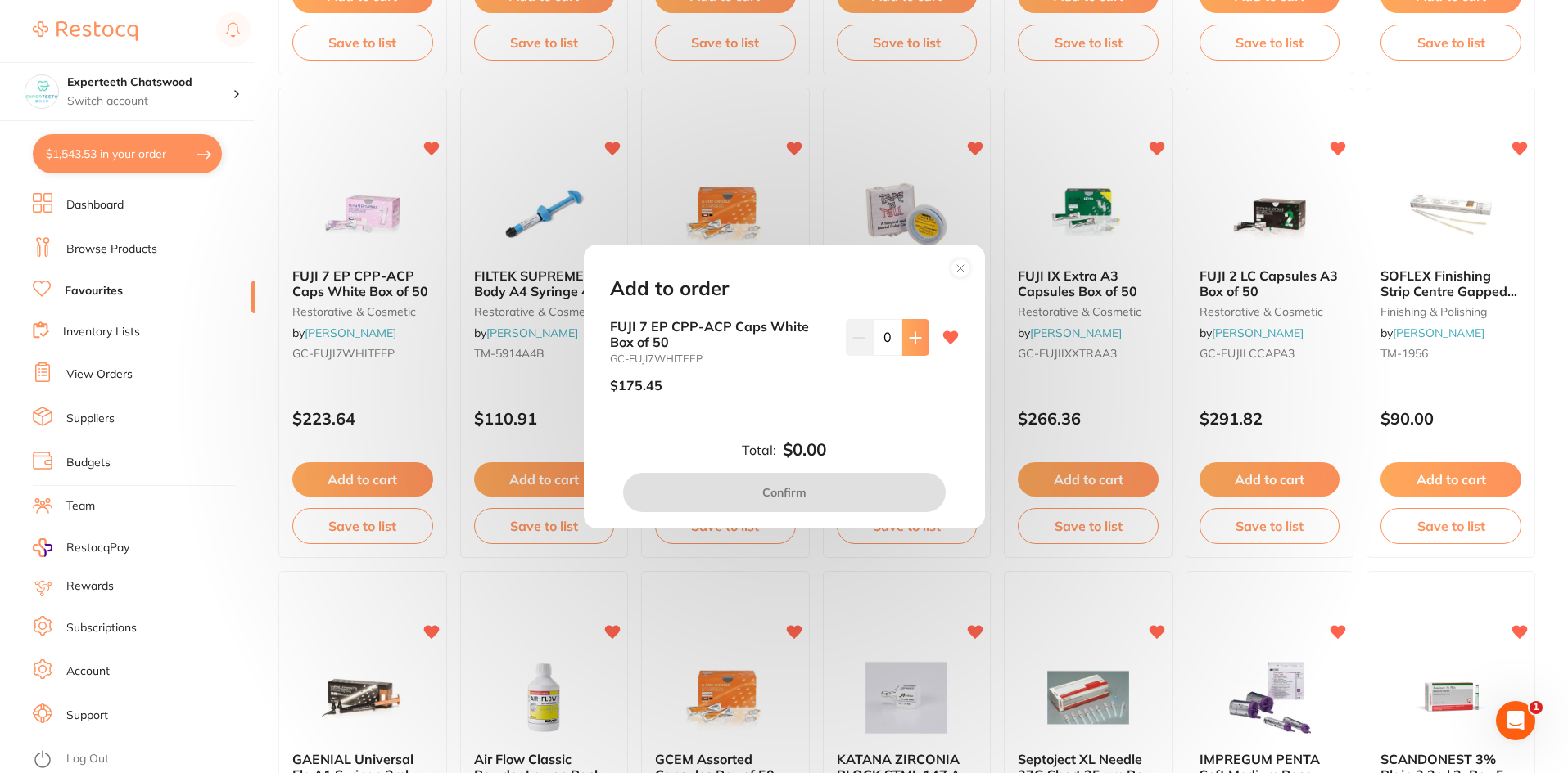
scroll to position [0, 0]
click at [955, 265] on circle at bounding box center [959, 267] width 19 height 19
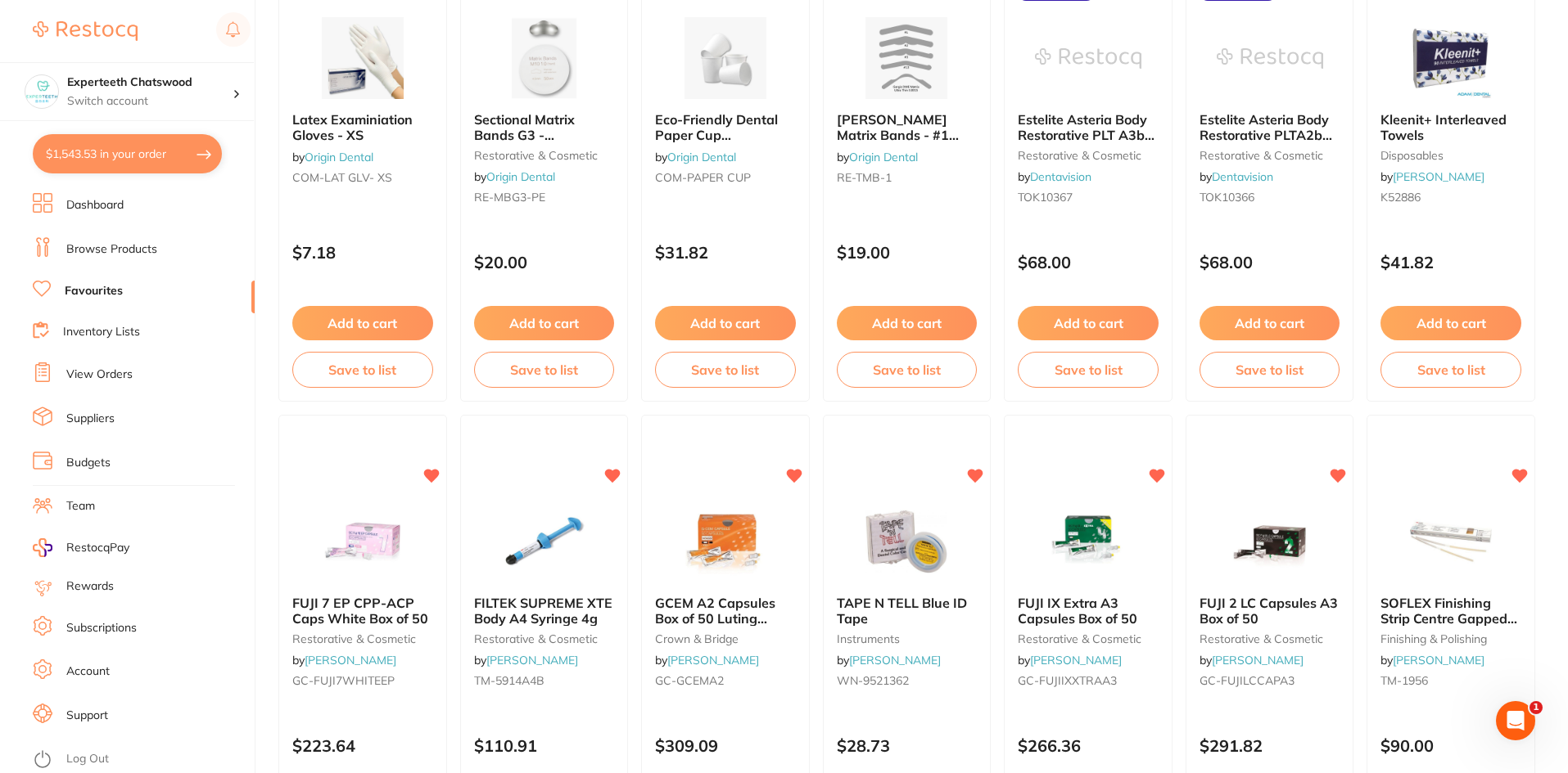
scroll to position [1391, 0]
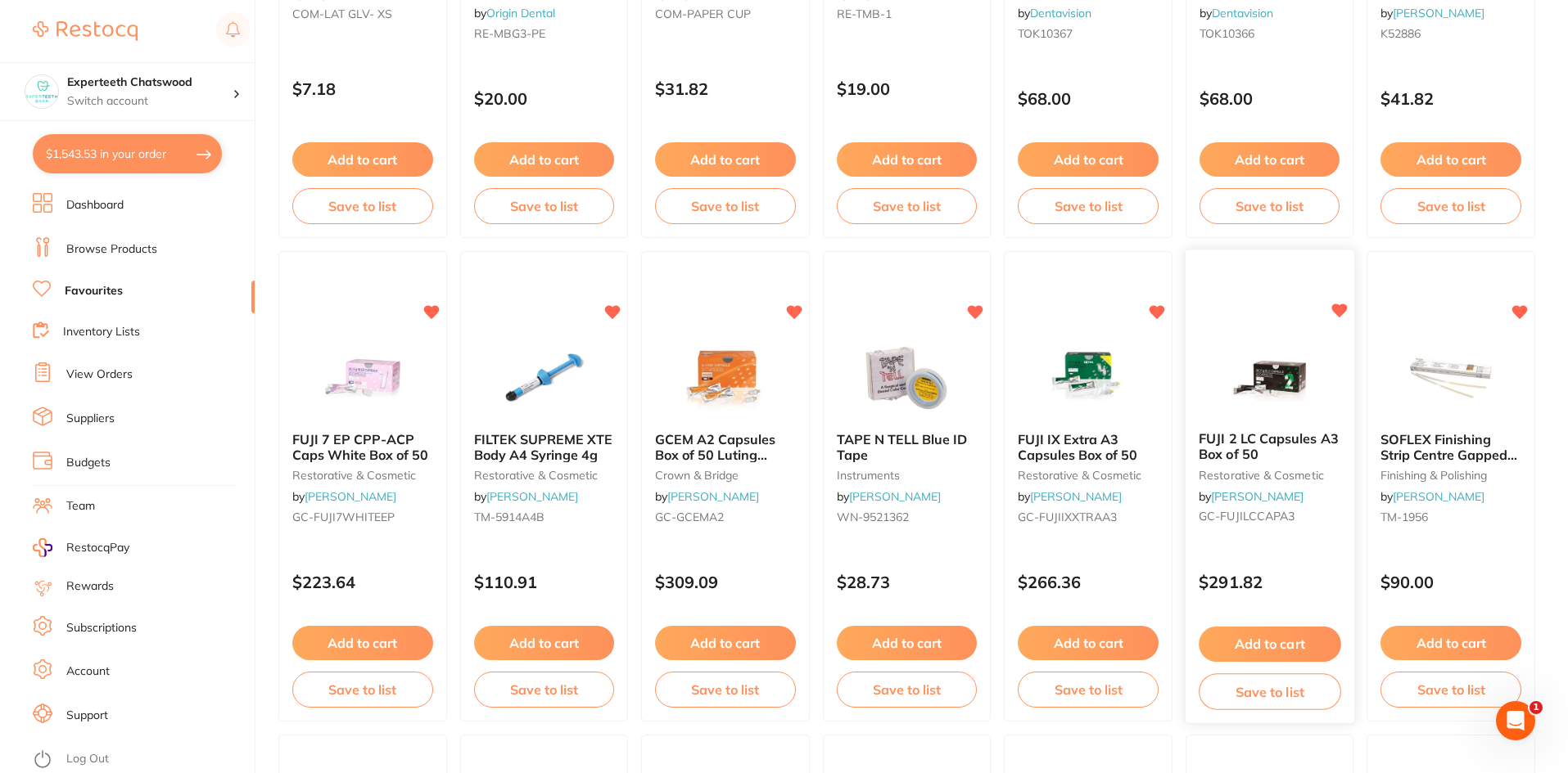
click at [1268, 643] on button "Add to cart" at bounding box center [1269, 644] width 142 height 35
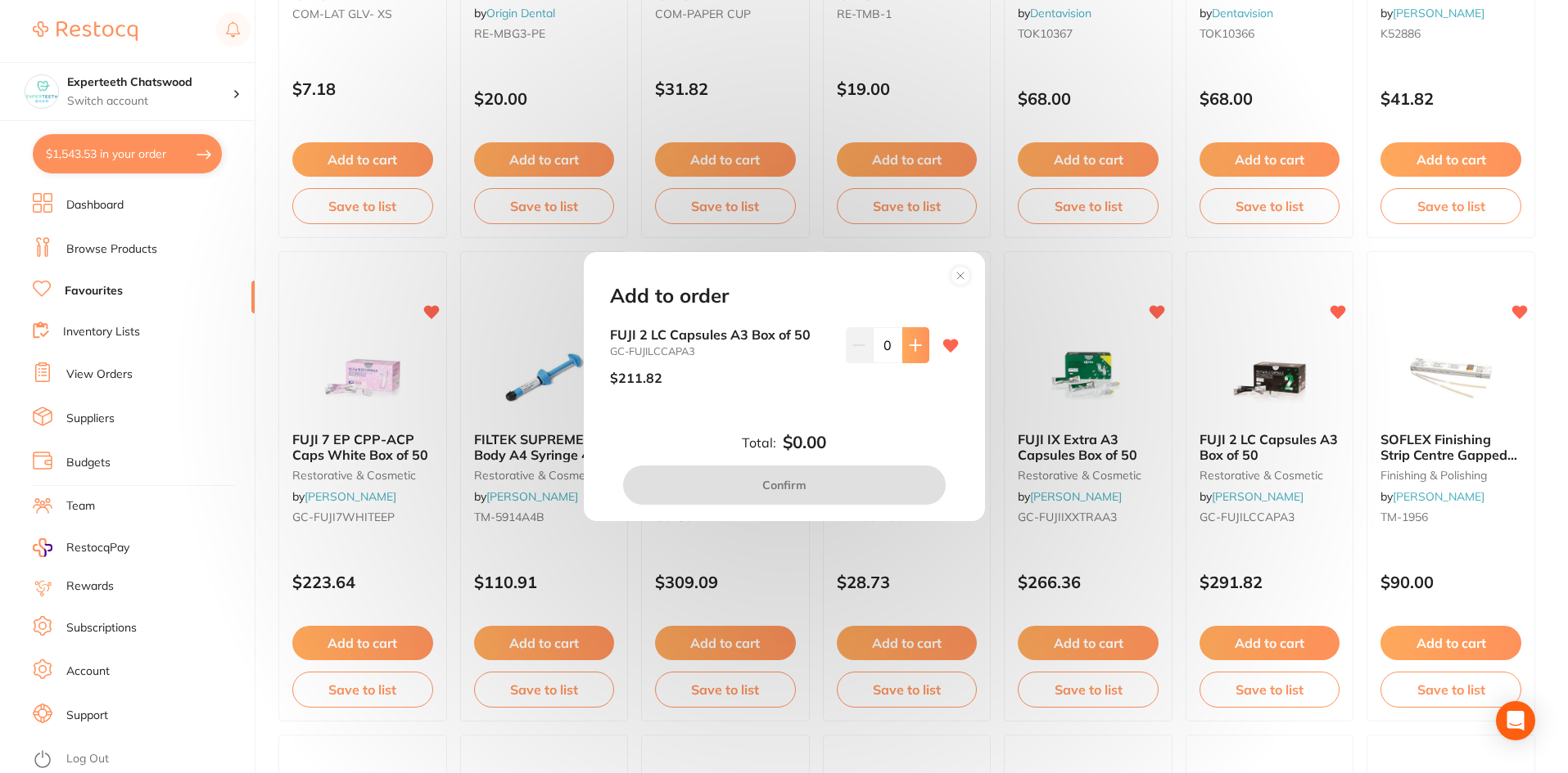
click at [914, 345] on icon at bounding box center [915, 345] width 11 height 11
type input "1"
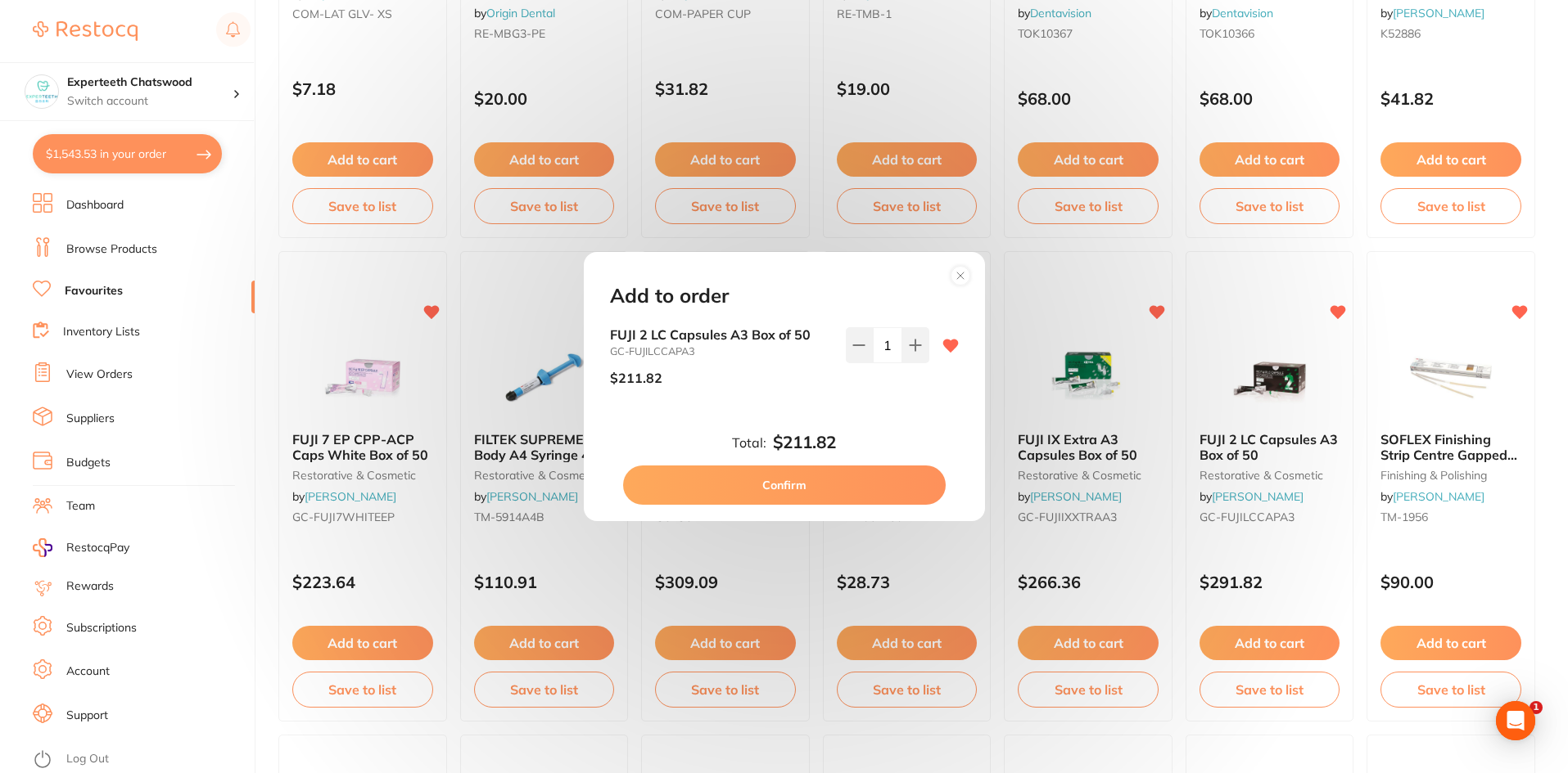
scroll to position [0, 0]
click at [871, 497] on button "Confirm" at bounding box center [784, 484] width 323 height 39
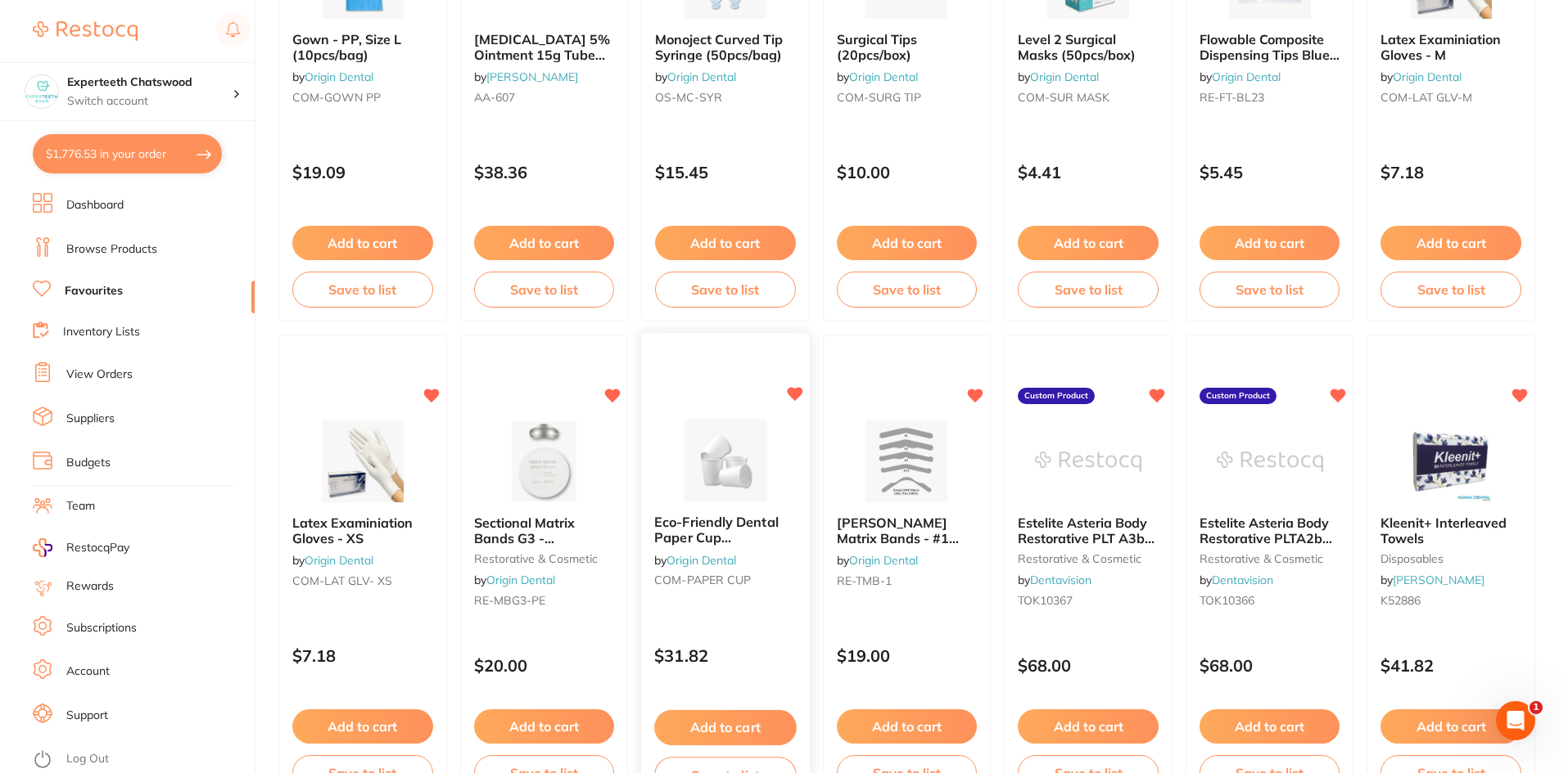
scroll to position [900, 0]
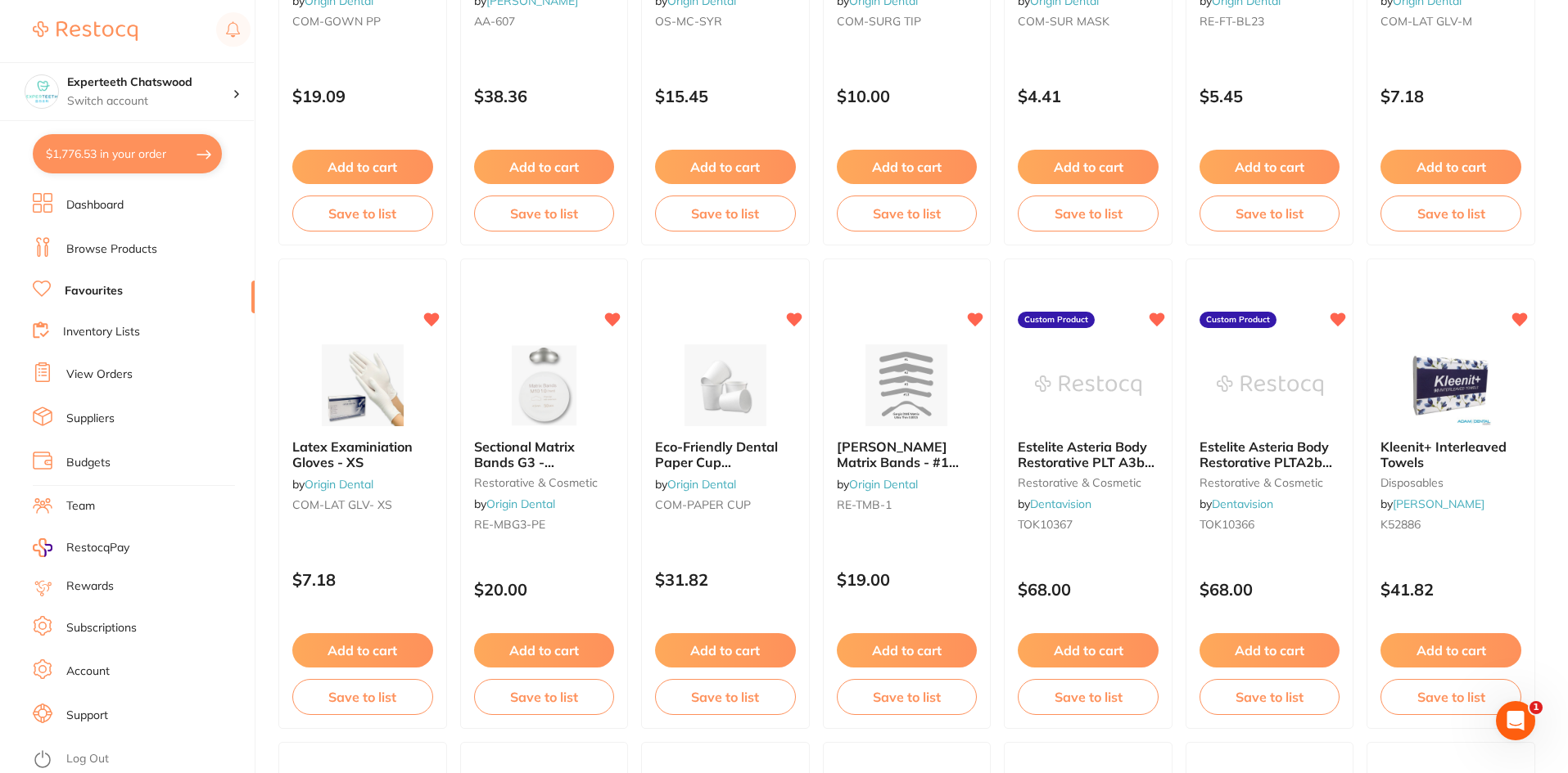
click at [719, 649] on button "Add to cart" at bounding box center [726, 650] width 141 height 35
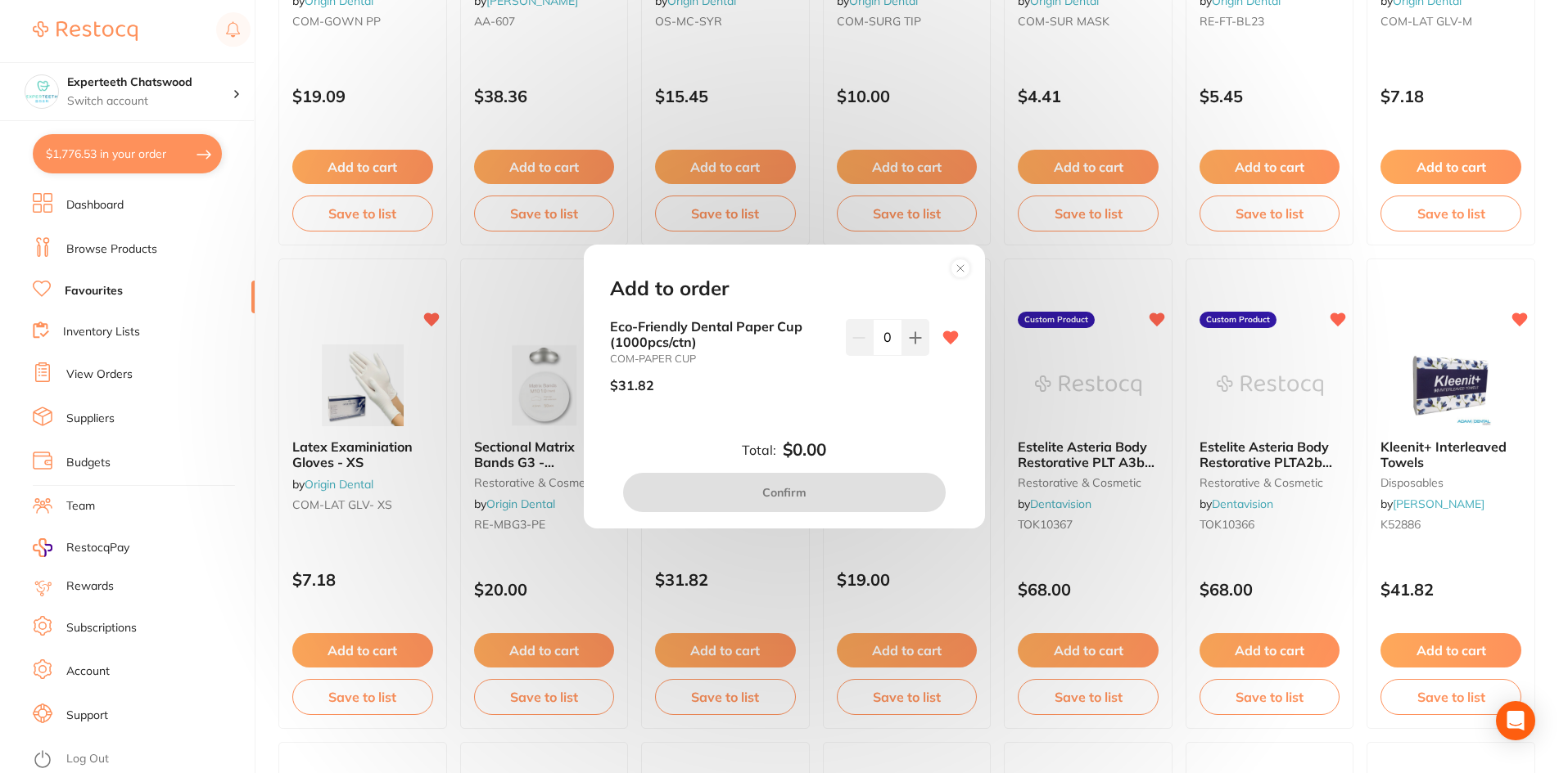
click at [907, 355] on button at bounding box center [915, 336] width 27 height 36
type input "1"
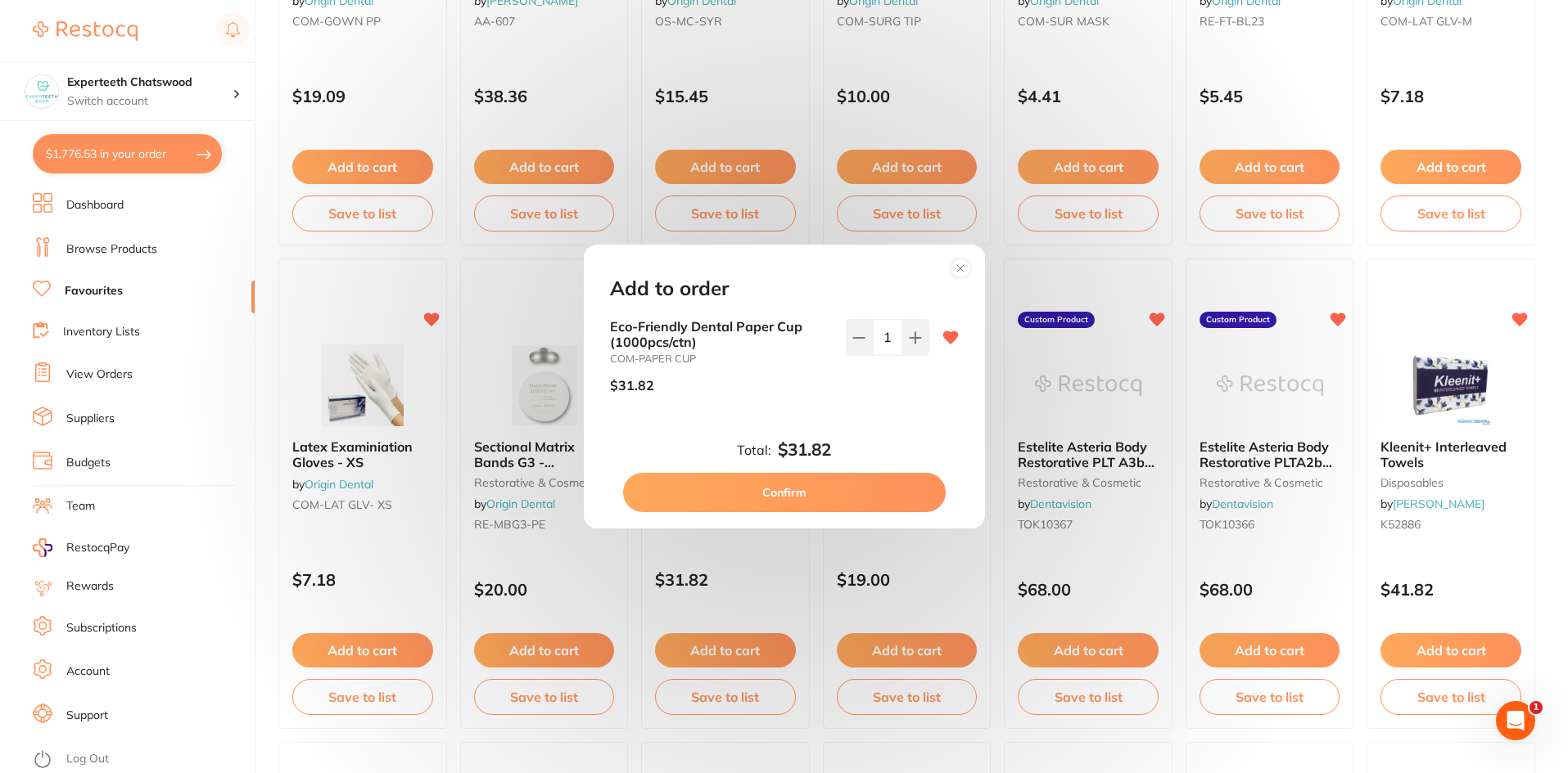
scroll to position [0, 0]
click at [817, 497] on button "Confirm" at bounding box center [784, 492] width 323 height 39
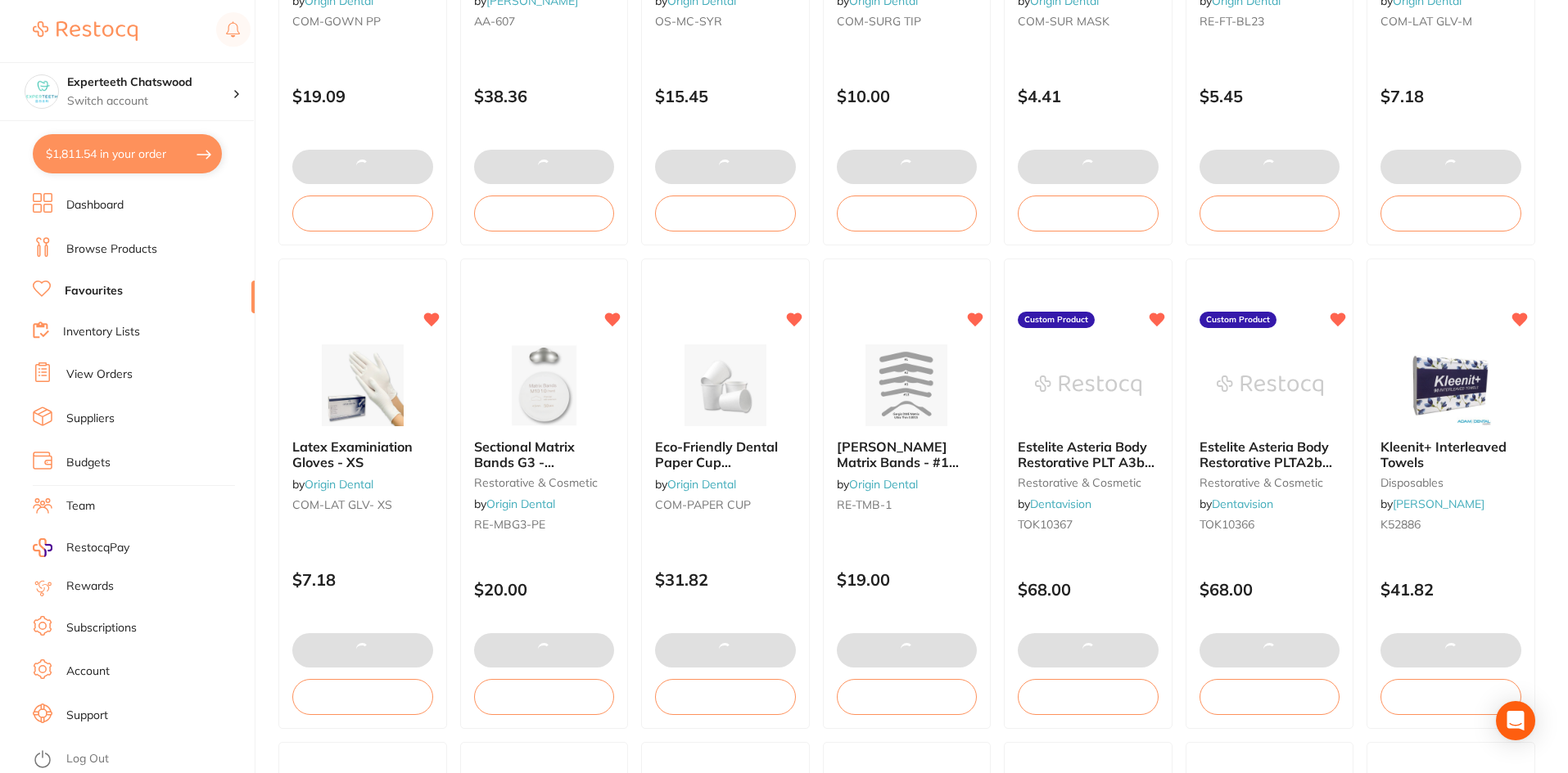
click at [139, 170] on button "$1,811.54 in your order" at bounding box center [127, 154] width 189 height 39
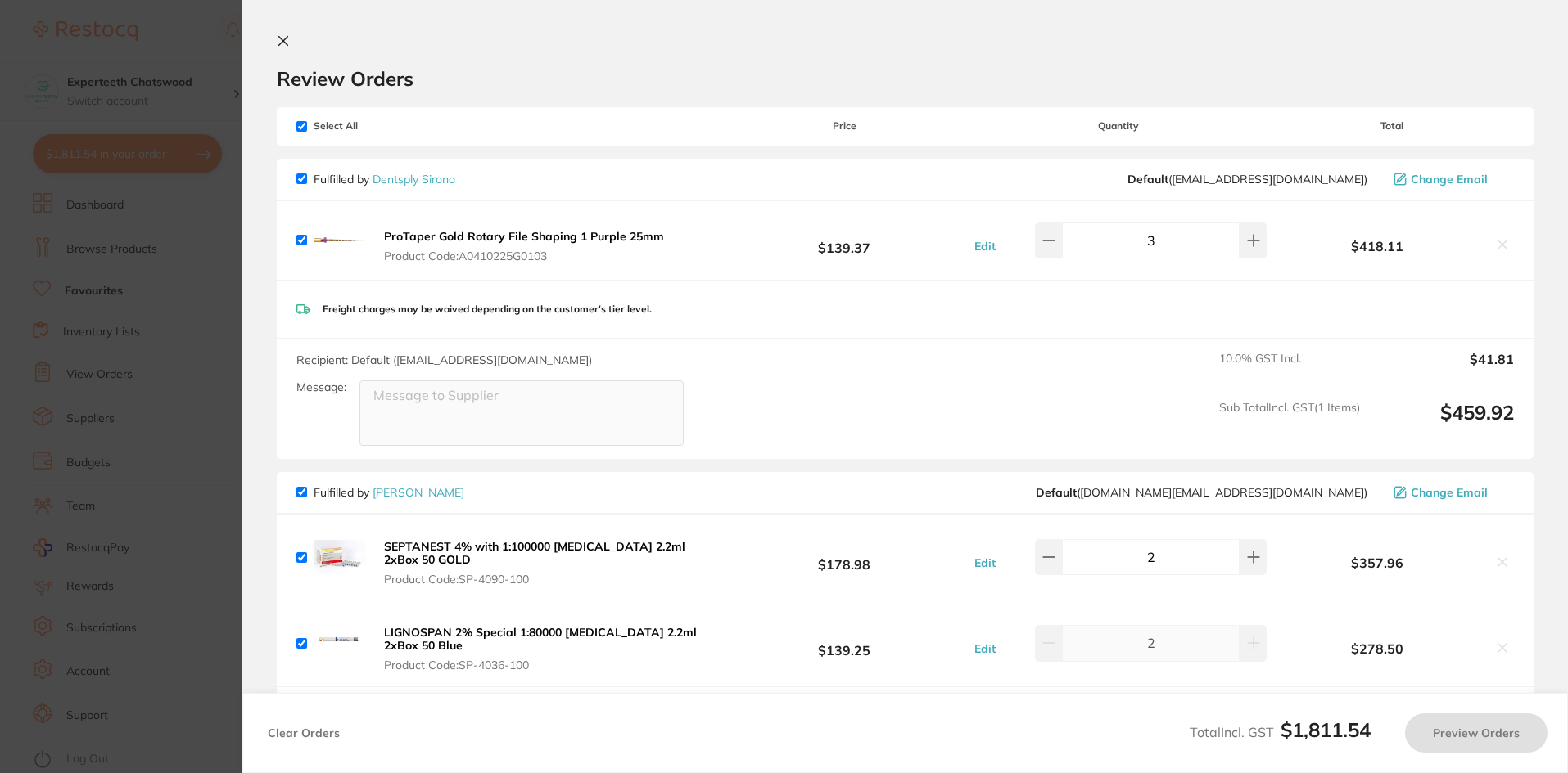
checkbox input "true"
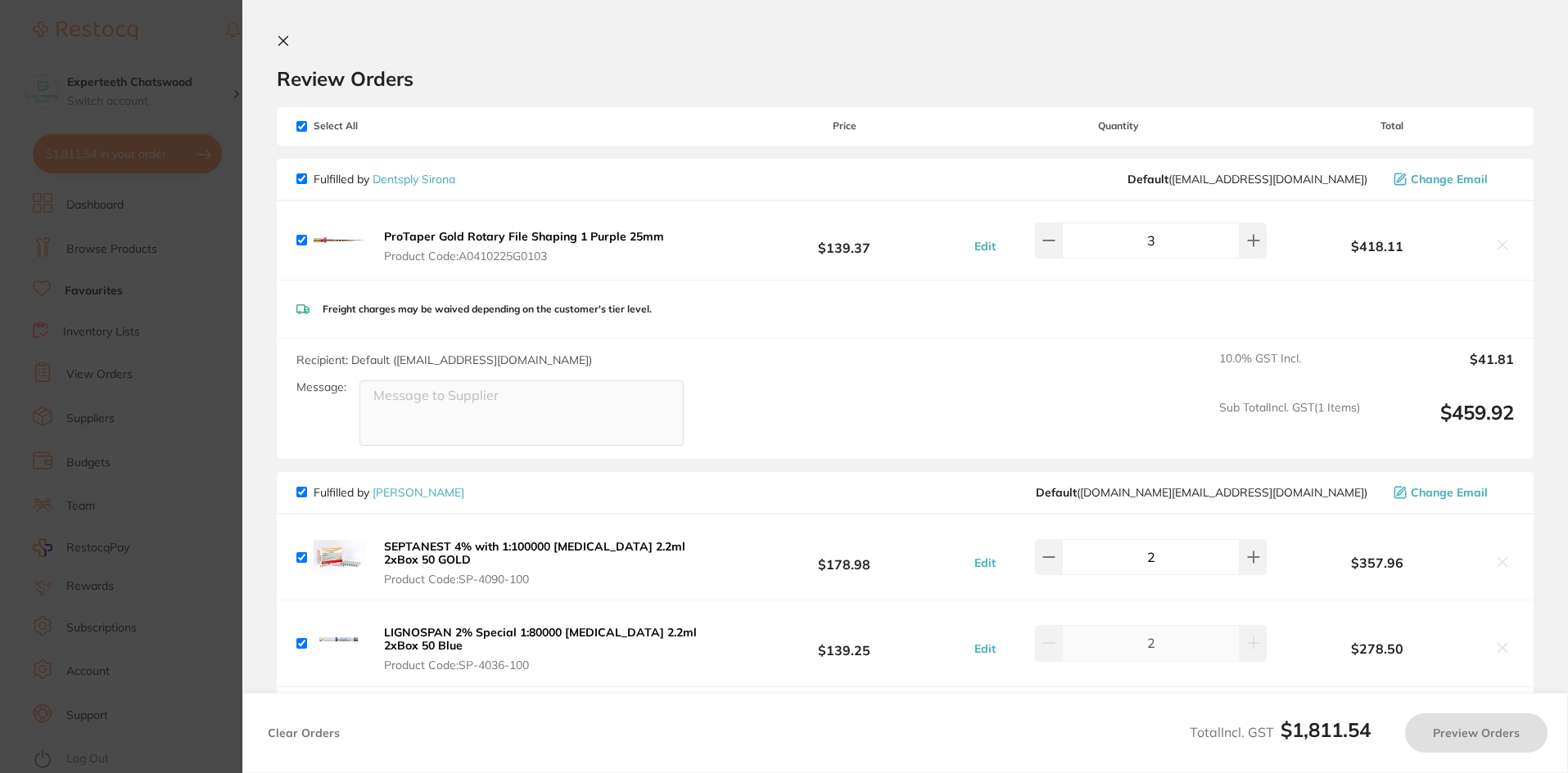
checkbox input "true"
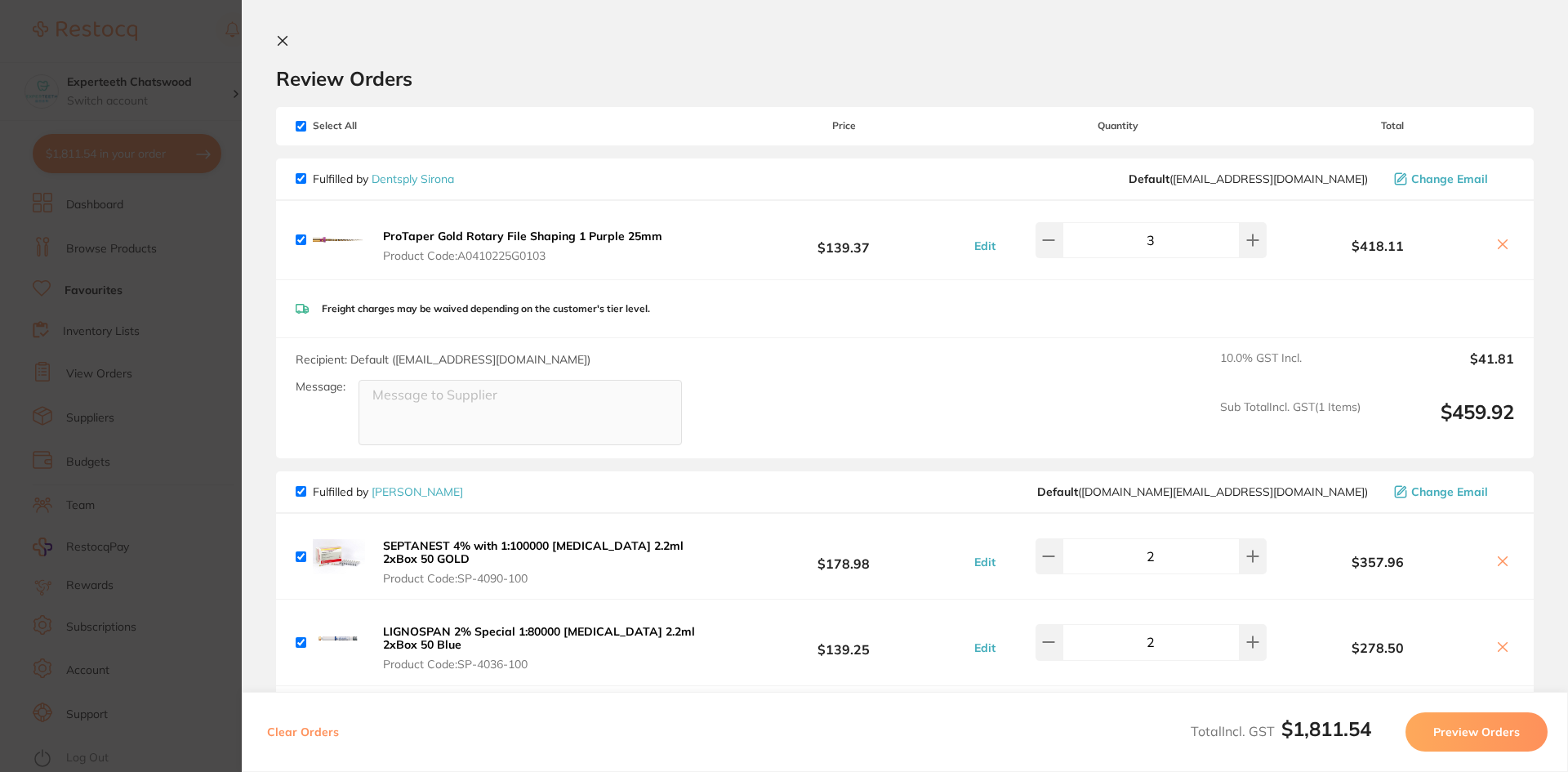
click at [280, 42] on icon at bounding box center [283, 41] width 13 height 13
